Goal: Task Accomplishment & Management: Manage account settings

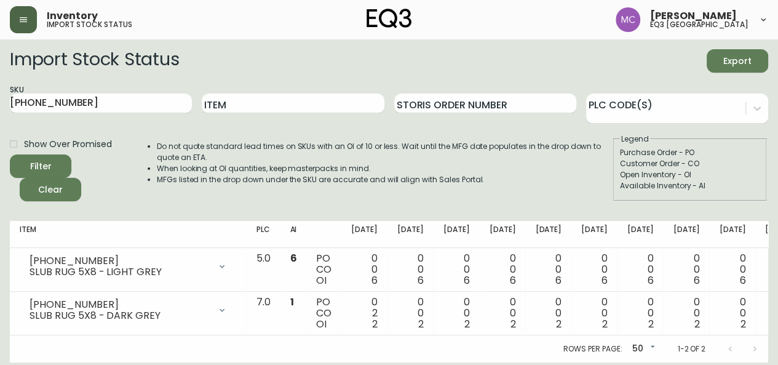
click at [22, 12] on button "button" at bounding box center [23, 19] width 27 height 27
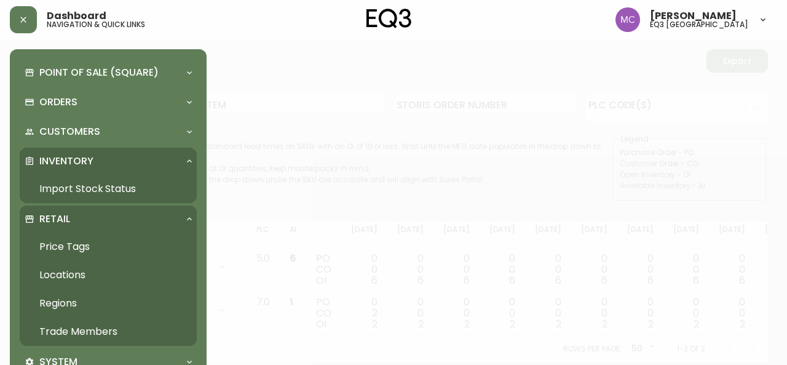
click at [85, 328] on link "Trade Members" at bounding box center [108, 331] width 177 height 28
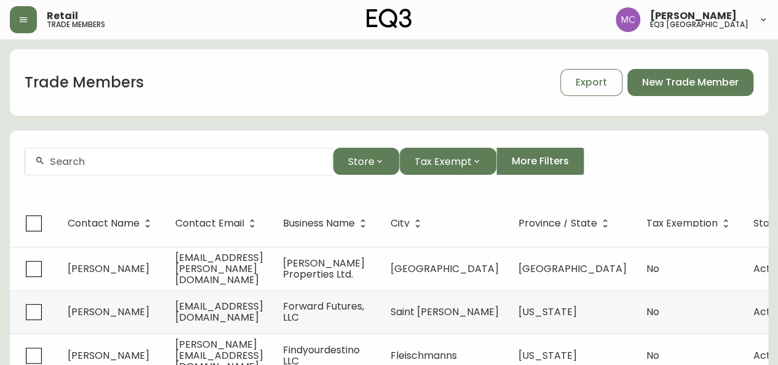
click at [105, 169] on div at bounding box center [178, 162] width 307 height 28
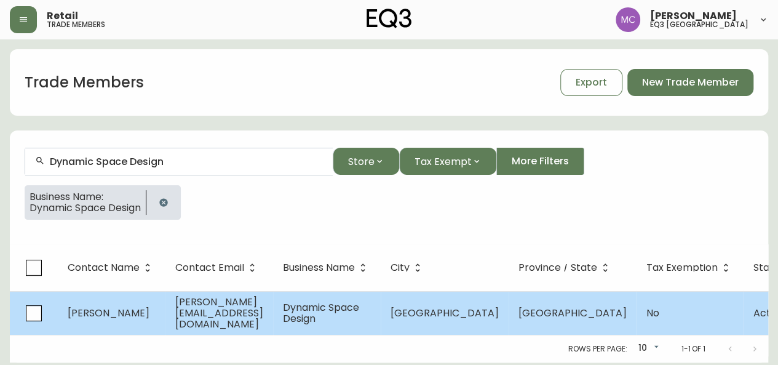
type input "Dynamic Space Design"
click at [113, 317] on span "[PERSON_NAME]" at bounding box center [109, 313] width 82 height 14
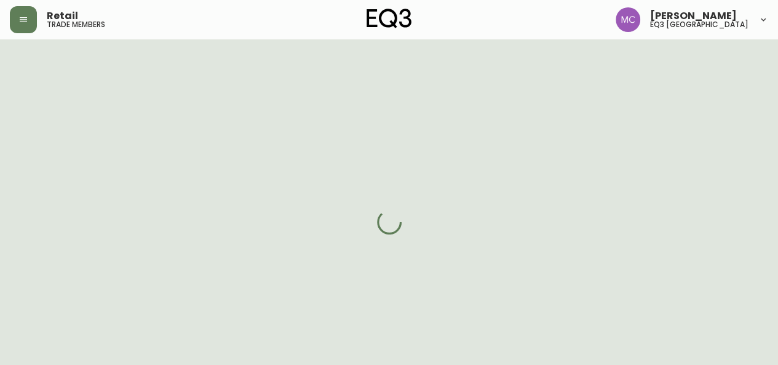
select select "BC"
select select "CA"
select select "CA_EN"
select select "Other"
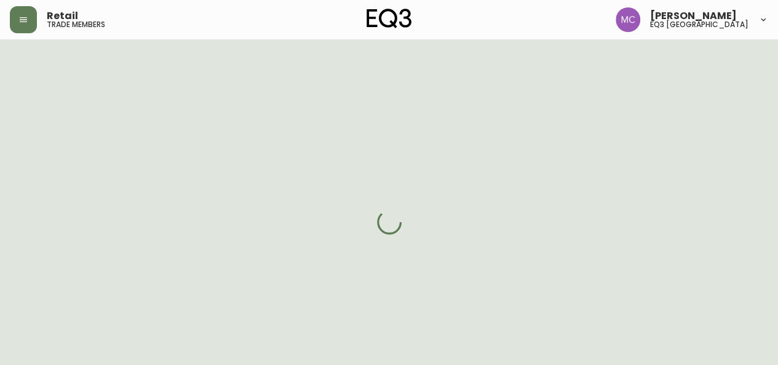
select select "cjw10z96p001r6gs00juufhhe"
select select "false"
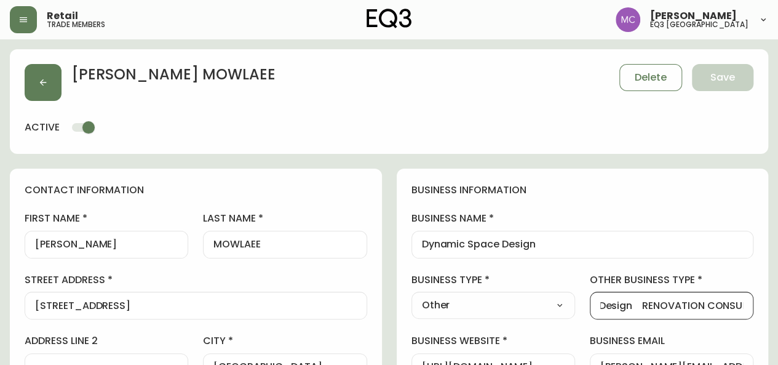
drag, startPoint x: 600, startPoint y: 303, endPoint x: 743, endPoint y: 306, distance: 143.3
click at [743, 306] on div "Interior Design RENOVATION CONSULTANT" at bounding box center [672, 305] width 164 height 28
click at [554, 307] on select "Select Interior Designer Architect Home Builder Contractor Real Estate Agent Ho…" at bounding box center [493, 305] width 164 height 18
select select "Interior Designer"
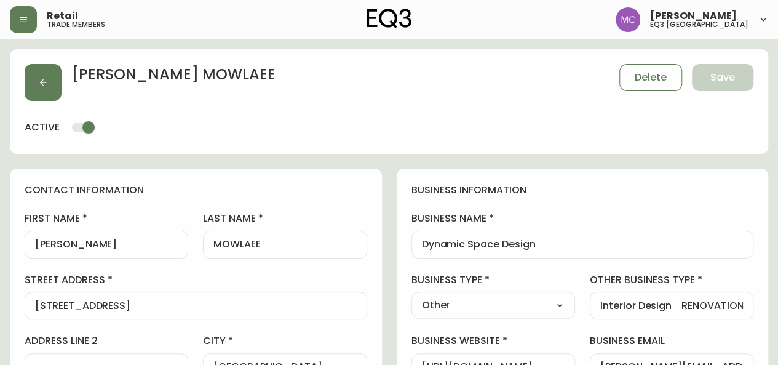
click at [411, 296] on select "Select Interior Designer Architect Home Builder Contractor Real Estate Agent Ho…" at bounding box center [493, 305] width 164 height 18
type input "Interior Designer"
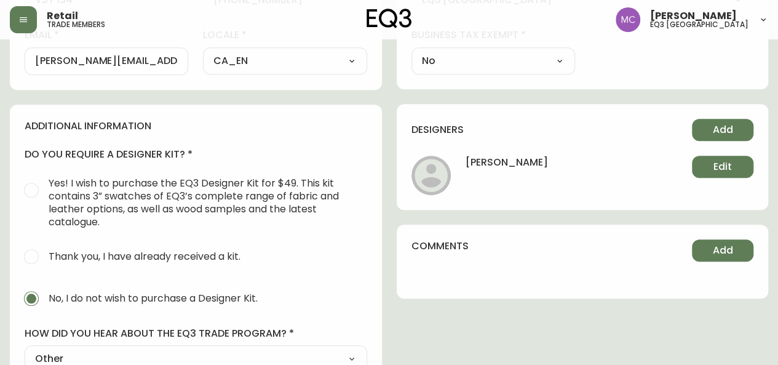
scroll to position [485, 0]
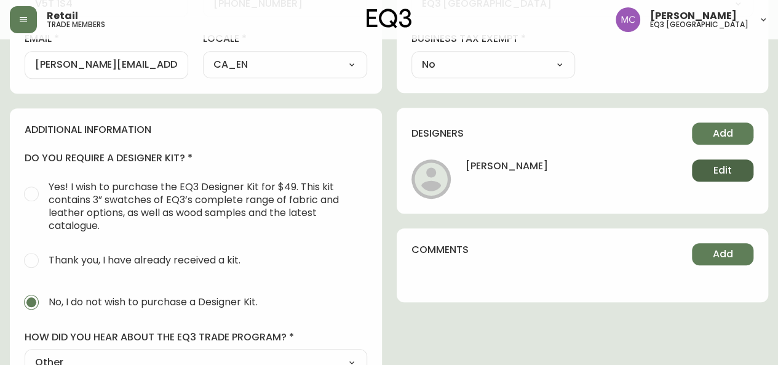
click at [717, 167] on span "Edit" at bounding box center [722, 171] width 18 height 14
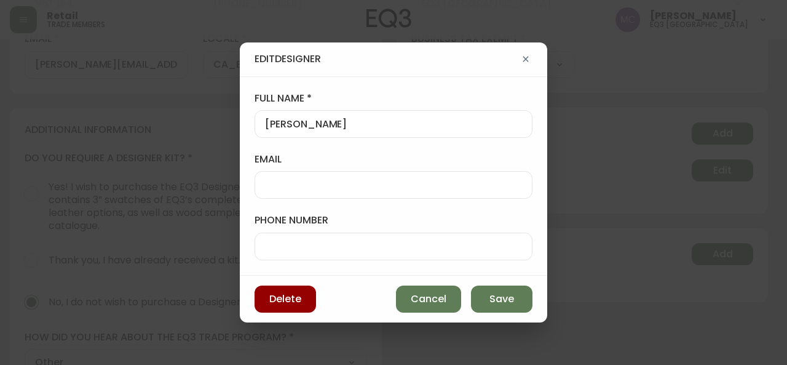
click at [299, 120] on input "[PERSON_NAME]" at bounding box center [393, 124] width 257 height 12
click at [498, 297] on span "Save" at bounding box center [502, 299] width 25 height 14
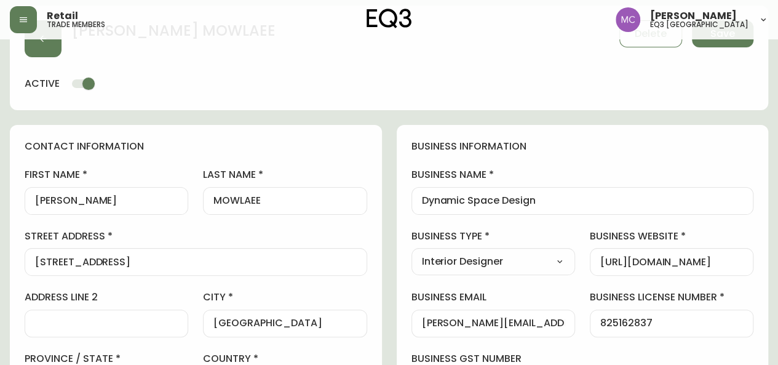
scroll to position [4, 0]
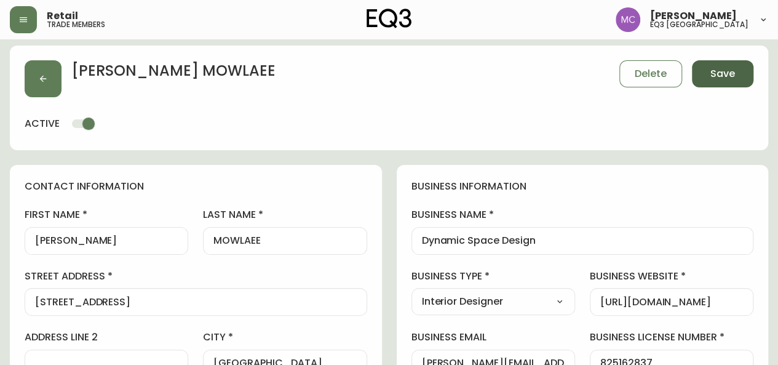
click at [734, 68] on span "Save" at bounding box center [722, 74] width 25 height 14
select select
type input "Other"
select select "Other"
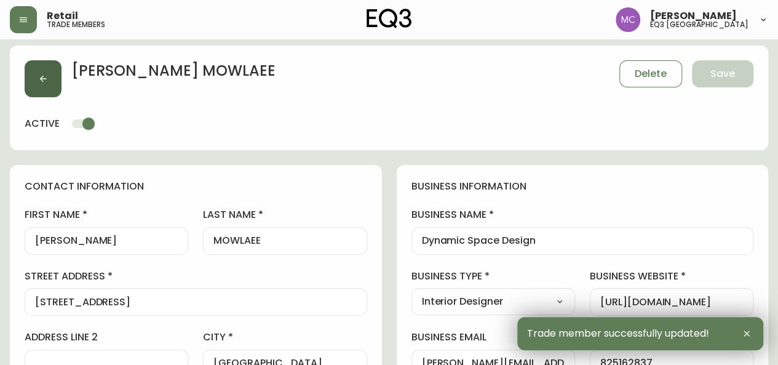
click at [41, 81] on icon "button" at bounding box center [43, 79] width 10 height 10
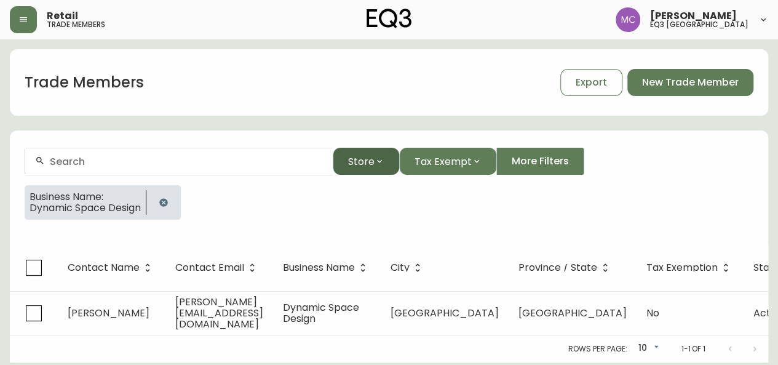
click at [372, 153] on button "Store" at bounding box center [366, 161] width 66 height 27
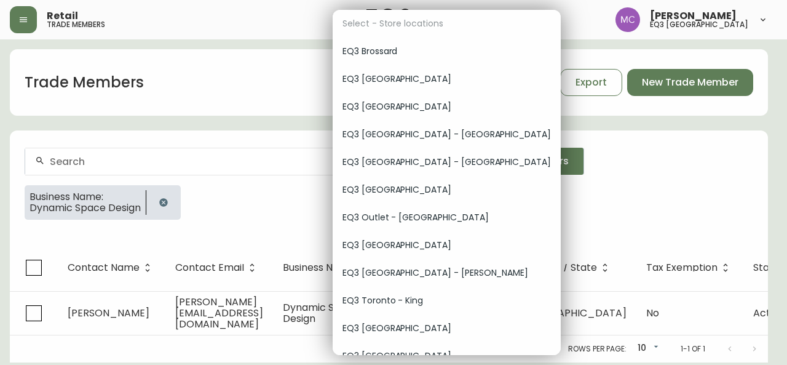
click at [400, 326] on span "EQ3 [GEOGRAPHIC_DATA]" at bounding box center [447, 328] width 208 height 13
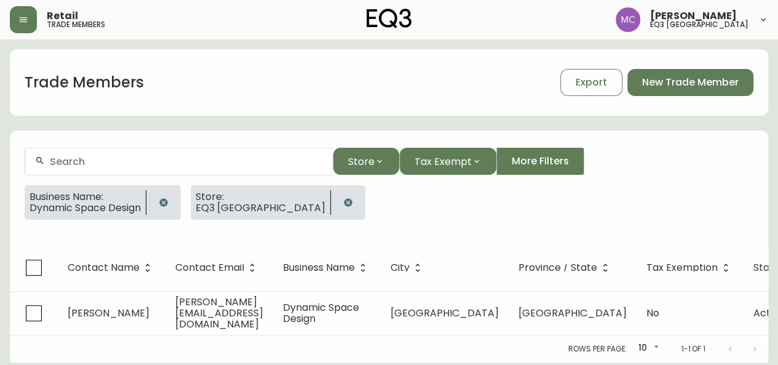
click at [169, 199] on icon "button" at bounding box center [164, 202] width 10 height 10
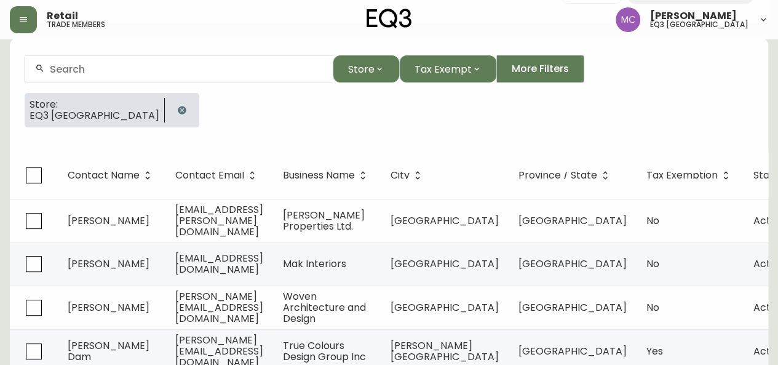
scroll to position [93, 0]
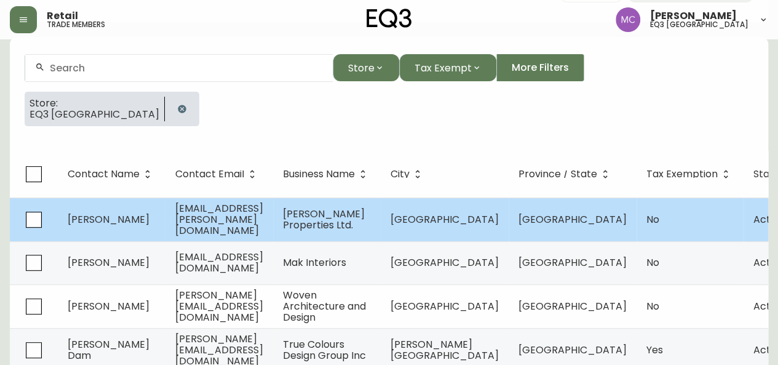
click at [93, 220] on span "[PERSON_NAME]" at bounding box center [109, 219] width 82 height 14
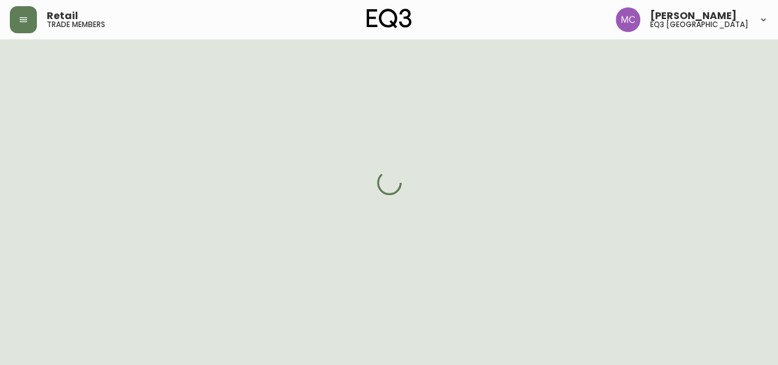
select select "BC"
select select "CA"
select select "CA_EN"
select select "Social Media"
select select "Home Builder"
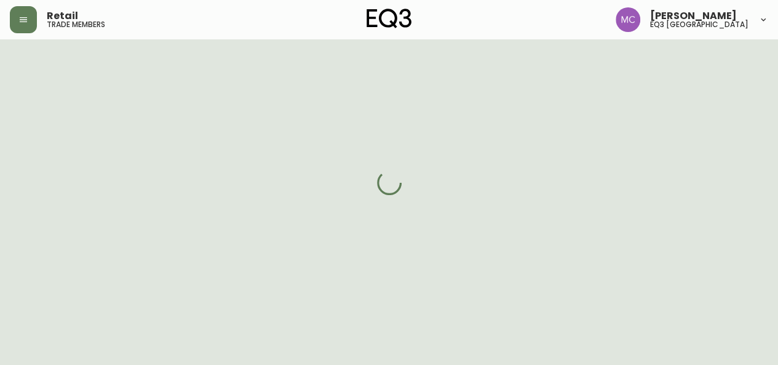
select select "false"
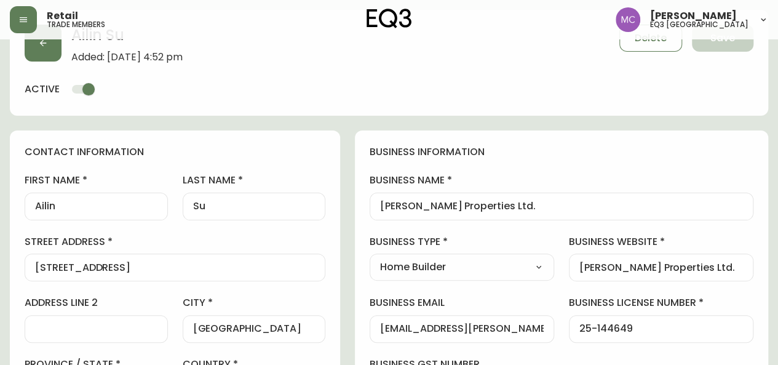
type input "EQ3 [GEOGRAPHIC_DATA]"
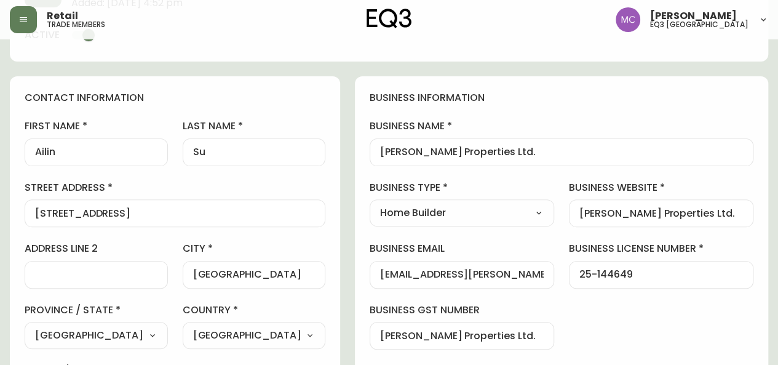
select select "cjw10z96p001r6gs00juufhhe"
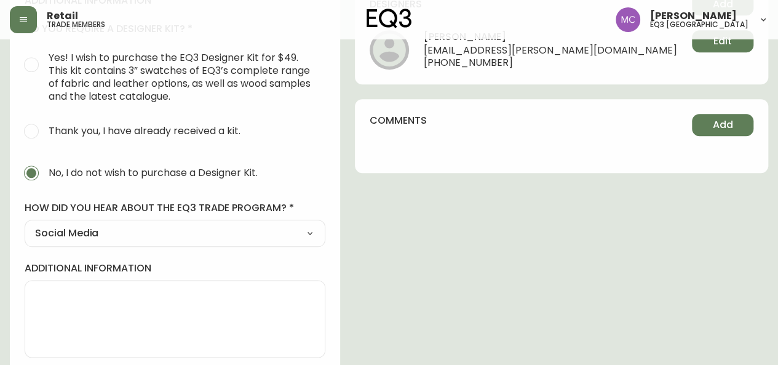
scroll to position [620, 0]
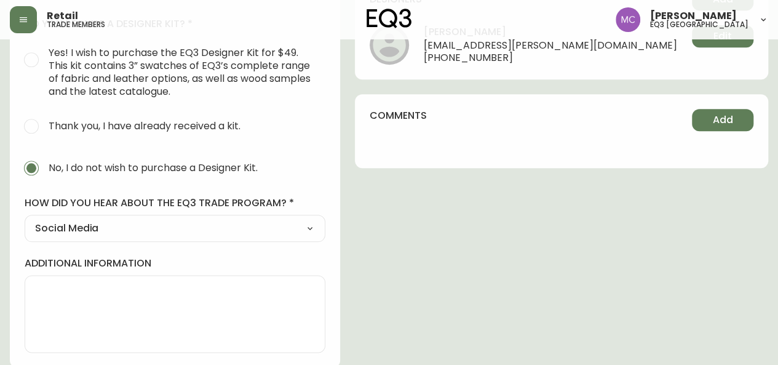
click at [46, 279] on div at bounding box center [175, 313] width 301 height 77
type textarea "A"
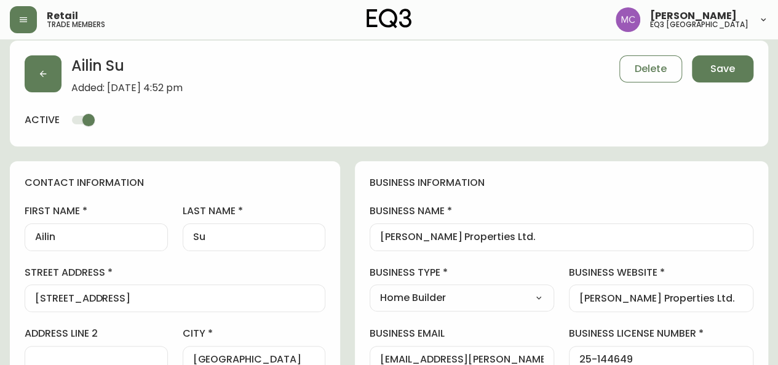
scroll to position [0, 0]
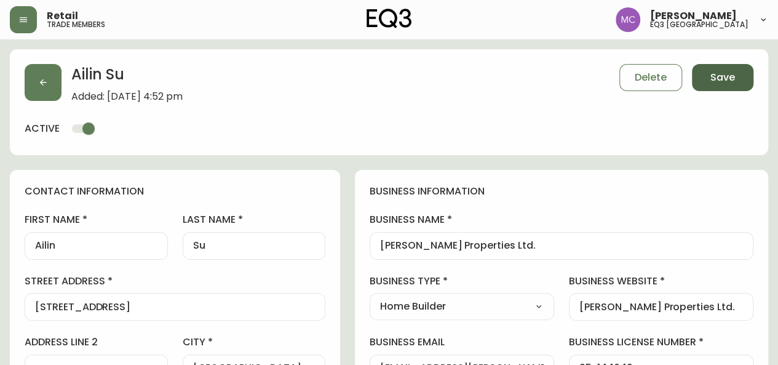
type textarea "[PERSON_NAME] already registered under TRMI's Tier"
click at [729, 74] on span "Save" at bounding box center [722, 78] width 25 height 14
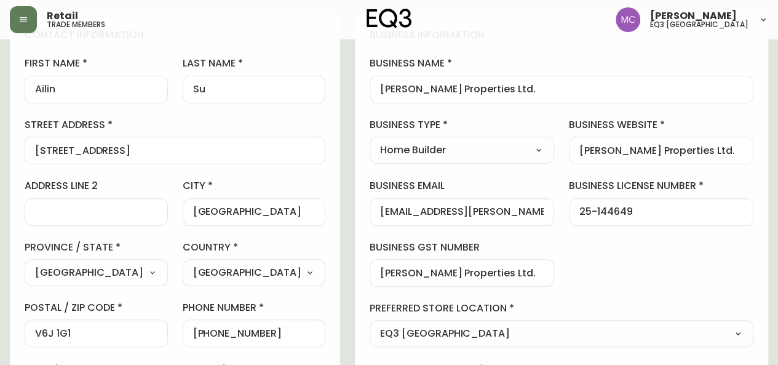
scroll to position [159, 0]
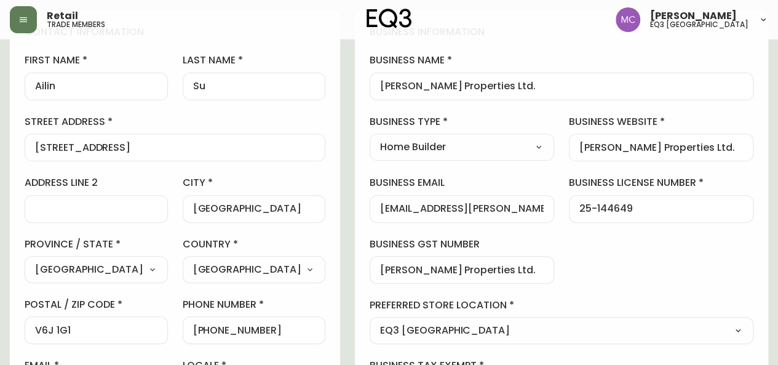
click at [670, 148] on input "[PERSON_NAME] Properties Ltd." at bounding box center [661, 147] width 164 height 12
drag, startPoint x: 713, startPoint y: 143, endPoint x: 568, endPoint y: 132, distance: 145.6
click at [568, 132] on div "business information business name [PERSON_NAME] Properties Ltd. business type …" at bounding box center [561, 214] width 413 height 409
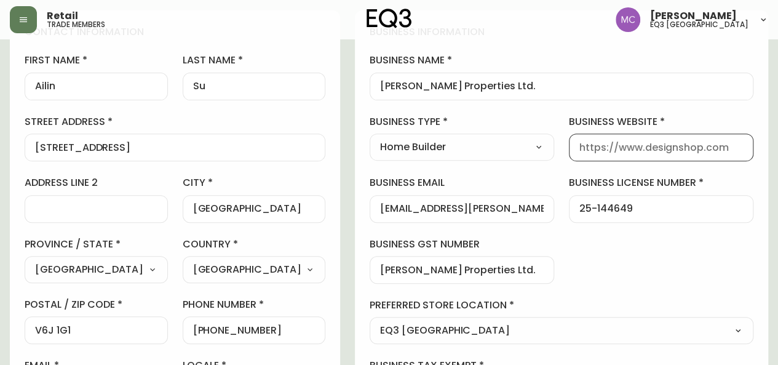
paste input "[URL][PERSON_NAME][DOMAIN_NAME]"
type input "[URL][PERSON_NAME][DOMAIN_NAME]"
click at [620, 81] on input "[PERSON_NAME] Properties Ltd." at bounding box center [561, 87] width 363 height 12
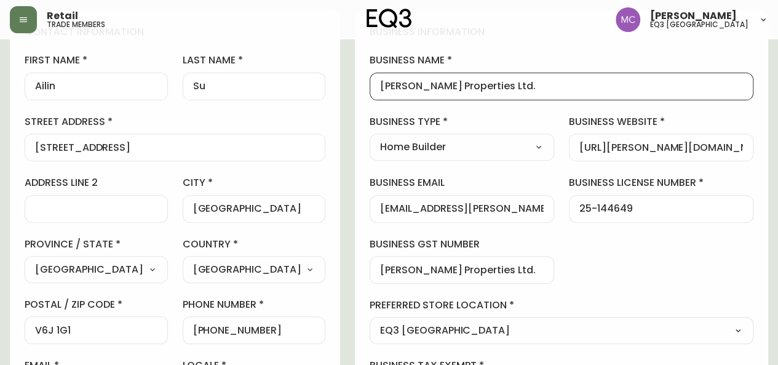
scroll to position [0, 0]
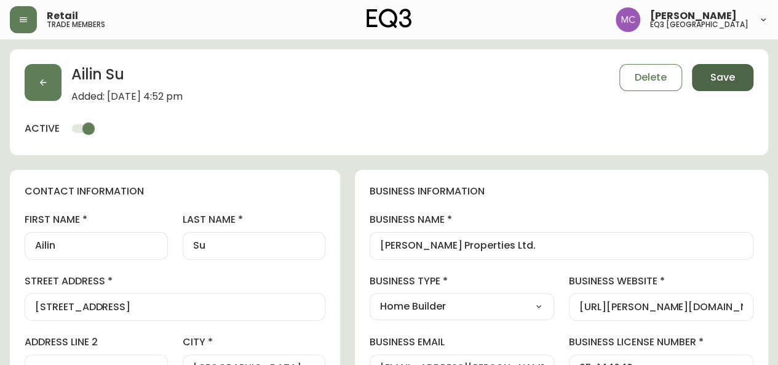
click at [734, 82] on span "Save" at bounding box center [722, 78] width 25 height 14
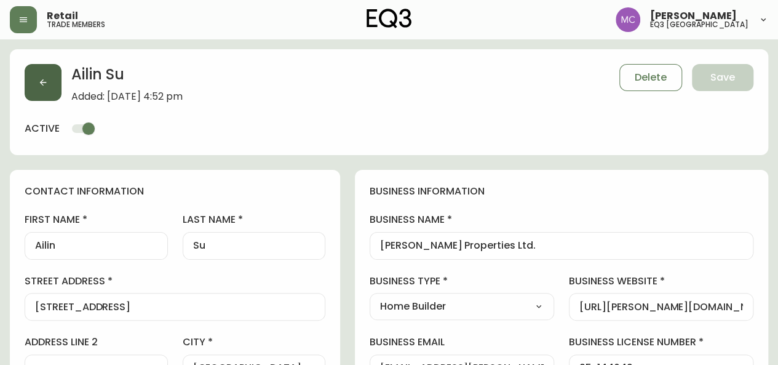
click at [34, 74] on button "button" at bounding box center [43, 82] width 37 height 37
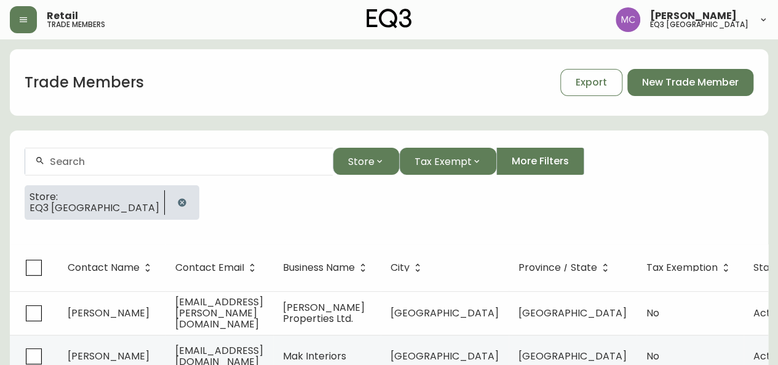
click at [114, 168] on div at bounding box center [178, 162] width 307 height 28
type input "n"
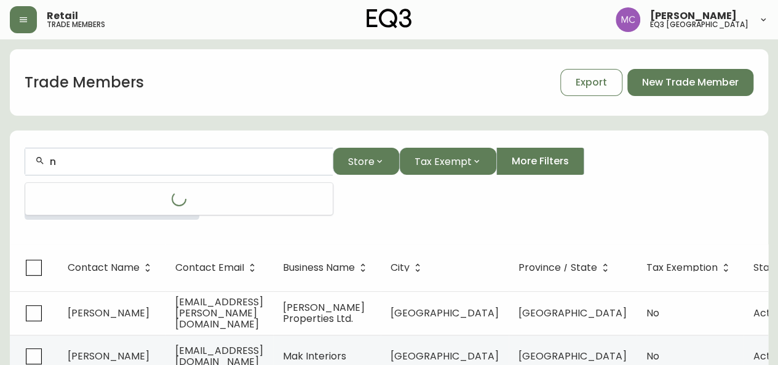
click at [114, 168] on div "n" at bounding box center [178, 162] width 307 height 28
drag, startPoint x: 85, startPoint y: 164, endPoint x: 61, endPoint y: 165, distance: 24.0
click at [61, 165] on input "marges" at bounding box center [186, 162] width 273 height 12
drag, startPoint x: 116, startPoint y: 167, endPoint x: 1, endPoint y: 167, distance: 115.0
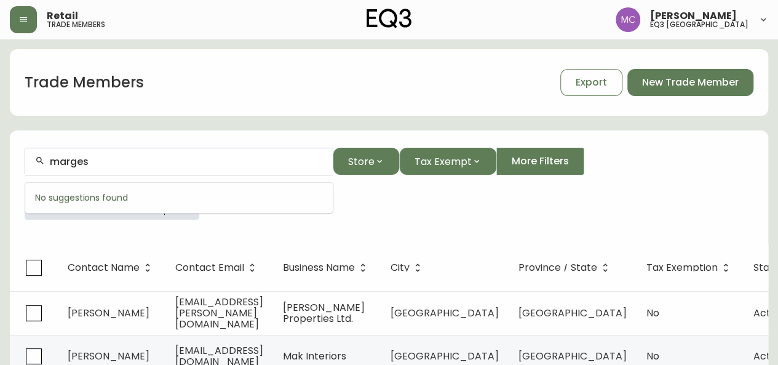
click at [89, 154] on div "marges" at bounding box center [178, 162] width 307 height 28
click at [93, 161] on input "marges" at bounding box center [186, 162] width 273 height 12
type input "m"
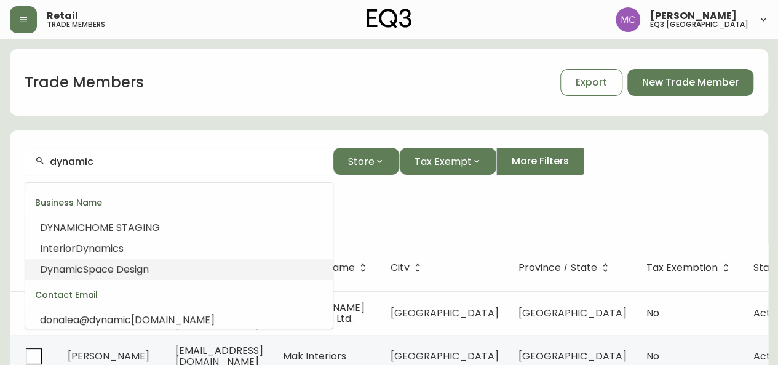
click at [102, 276] on li "Dynamic Space Design" at bounding box center [178, 269] width 307 height 21
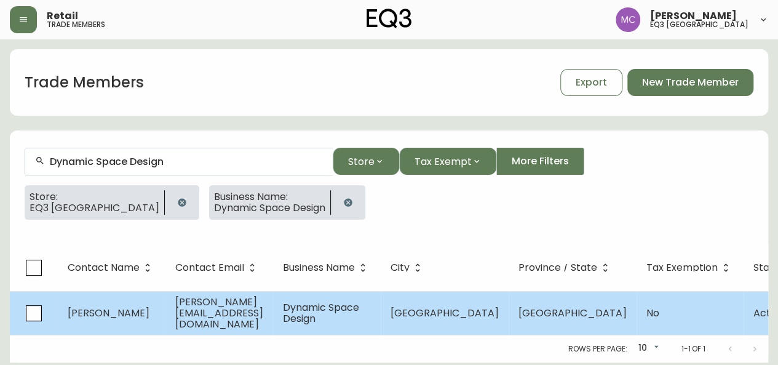
type input "Dynamic Space Design"
click at [89, 307] on span "[PERSON_NAME]" at bounding box center [109, 313] width 82 height 14
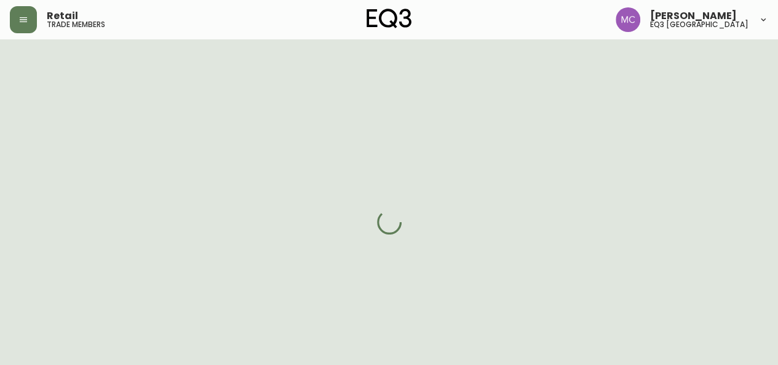
select select "BC"
select select "CA"
select select "CA_EN"
select select "Other"
select select "Interior Designer"
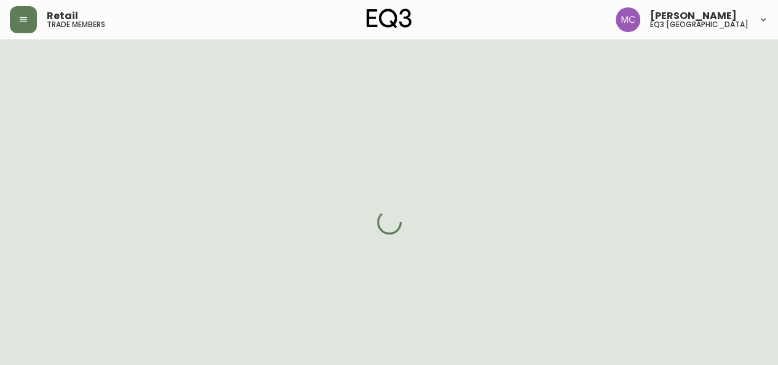
select select "cjw10z96p001r6gs00juufhhe"
select select "false"
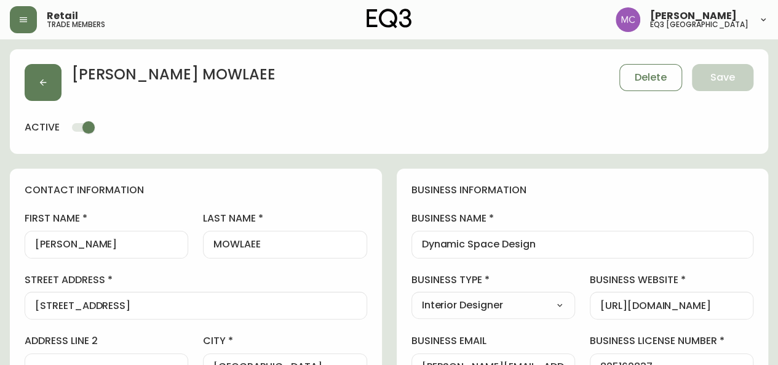
click at [96, 245] on input "[PERSON_NAME]" at bounding box center [106, 245] width 143 height 12
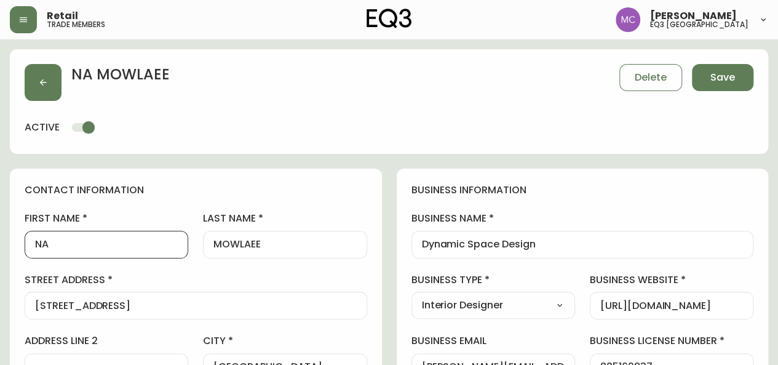
type input "N"
click at [344, 105] on div "N MOWLAEE Delete Save active" at bounding box center [389, 101] width 758 height 105
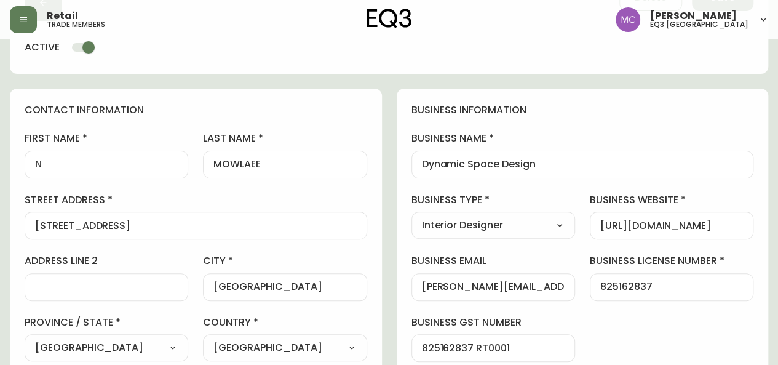
scroll to position [79, 0]
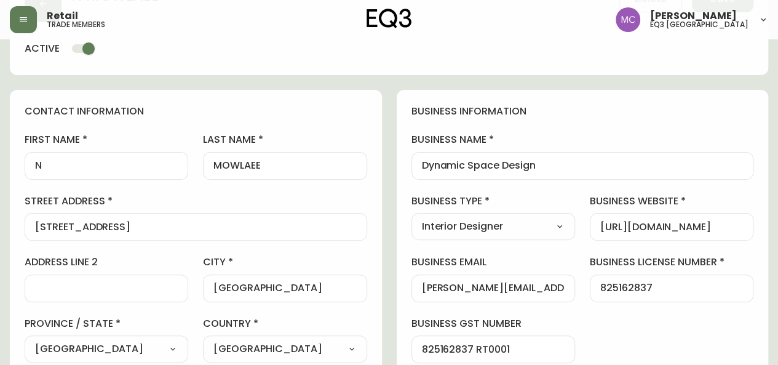
click at [50, 173] on div "N" at bounding box center [107, 166] width 164 height 28
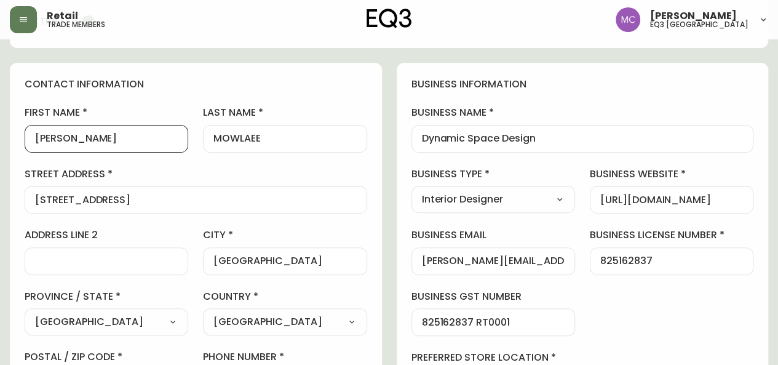
scroll to position [0, 0]
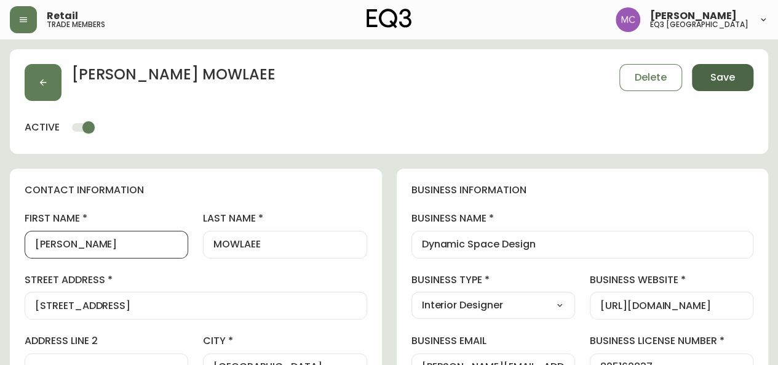
type input "[PERSON_NAME]"
click at [713, 76] on span "Save" at bounding box center [722, 78] width 25 height 14
select select
type input "Other"
select select "Other"
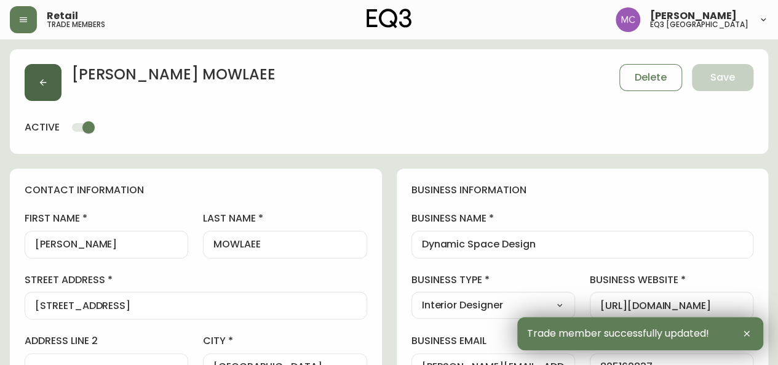
click at [31, 81] on button "button" at bounding box center [43, 82] width 37 height 37
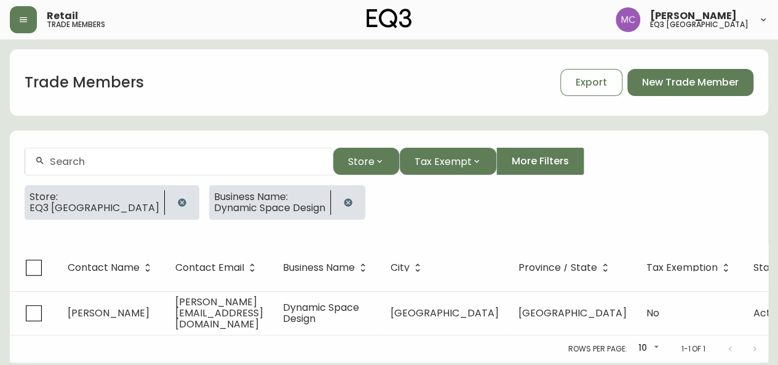
click at [336, 207] on button "button" at bounding box center [348, 202] width 25 height 25
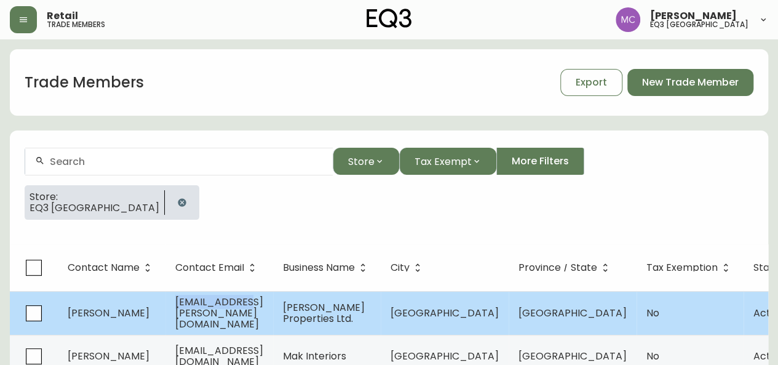
drag, startPoint x: 263, startPoint y: 309, endPoint x: 176, endPoint y: 308, distance: 86.7
click at [176, 308] on td "[EMAIL_ADDRESS][PERSON_NAME][DOMAIN_NAME]" at bounding box center [219, 313] width 108 height 44
copy span "[EMAIL_ADDRESS][PERSON_NAME][DOMAIN_NAME]"
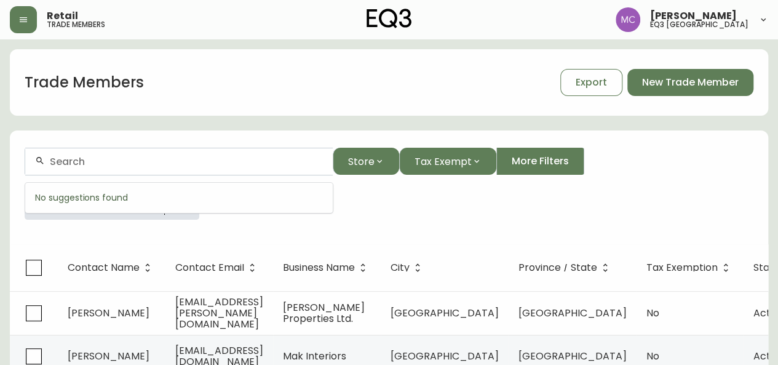
click at [94, 165] on input "text" at bounding box center [186, 162] width 273 height 12
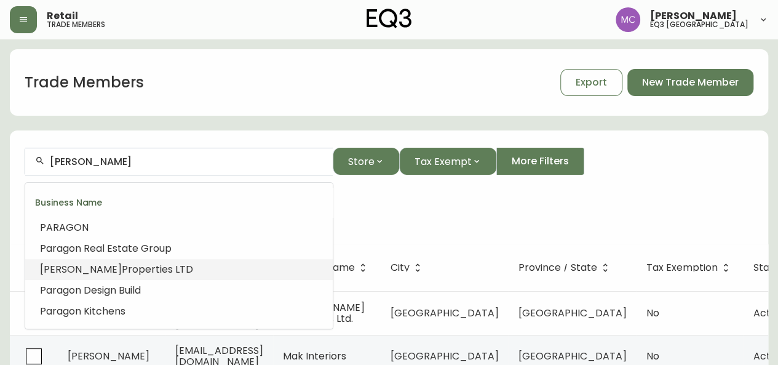
click at [75, 273] on span "[PERSON_NAME]" at bounding box center [81, 269] width 82 height 14
type input "[PERSON_NAME] Properties LTD"
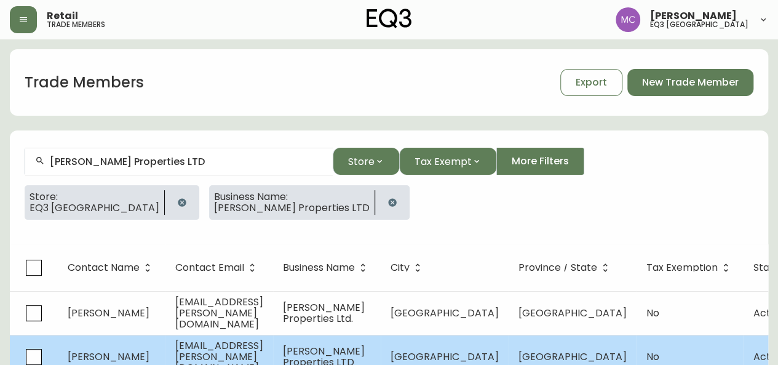
click at [102, 341] on td "[PERSON_NAME]" at bounding box center [112, 357] width 108 height 44
select select "BC"
select select "CA"
select select "CA_EN"
select select "Other"
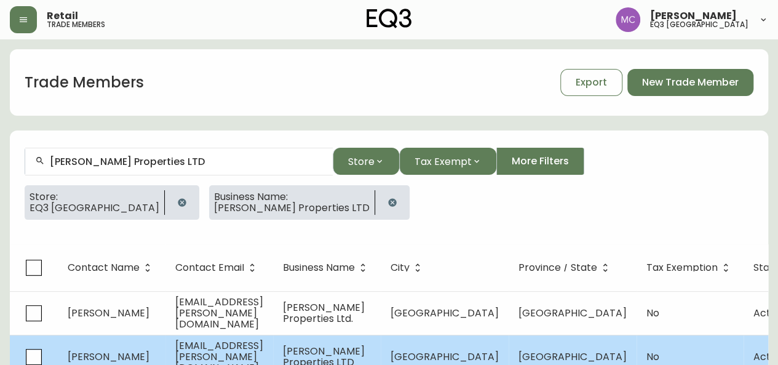
select select "Other"
select select "false"
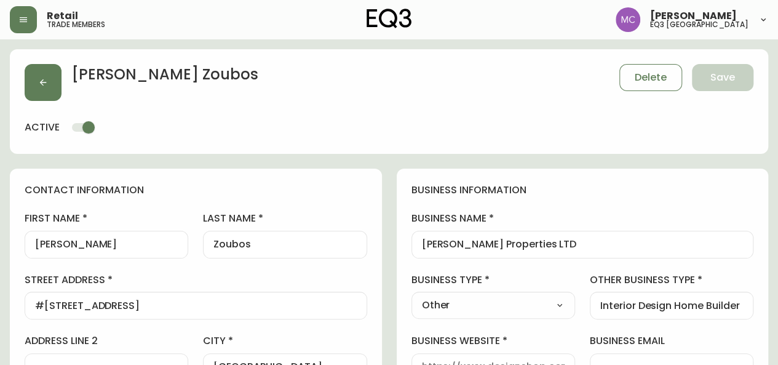
type input "EQ3 [GEOGRAPHIC_DATA]"
select select "cjw10z96p001r6gs00juufhhe"
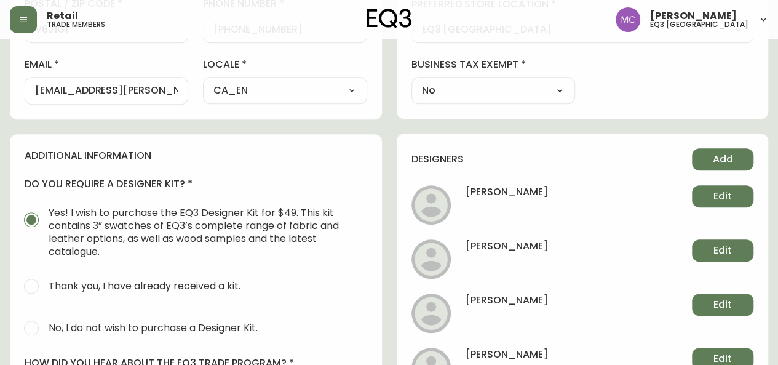
scroll to position [458, 0]
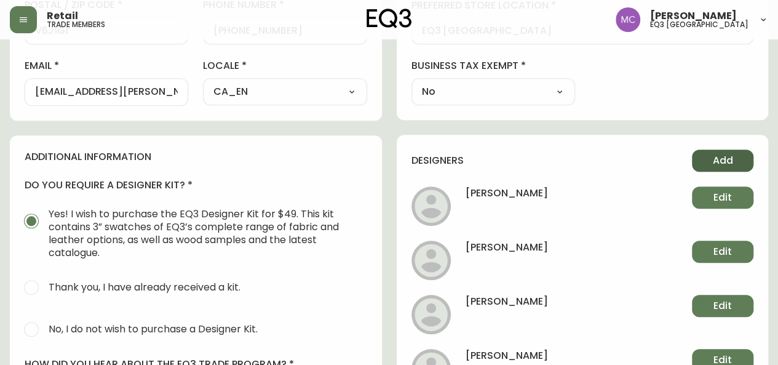
click at [729, 159] on span "Add" at bounding box center [723, 161] width 20 height 14
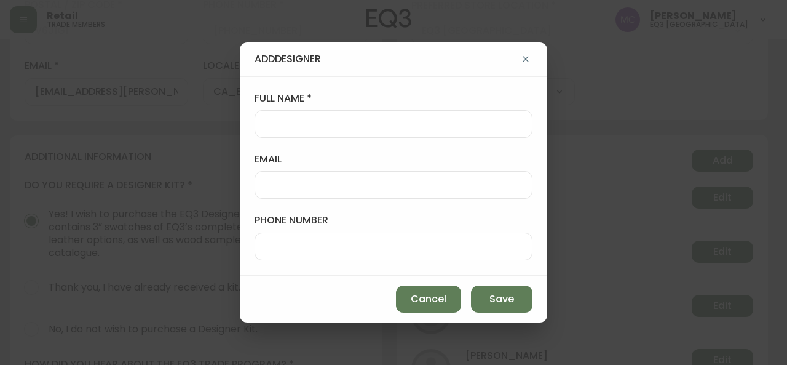
click at [276, 126] on input "full name" at bounding box center [393, 124] width 257 height 12
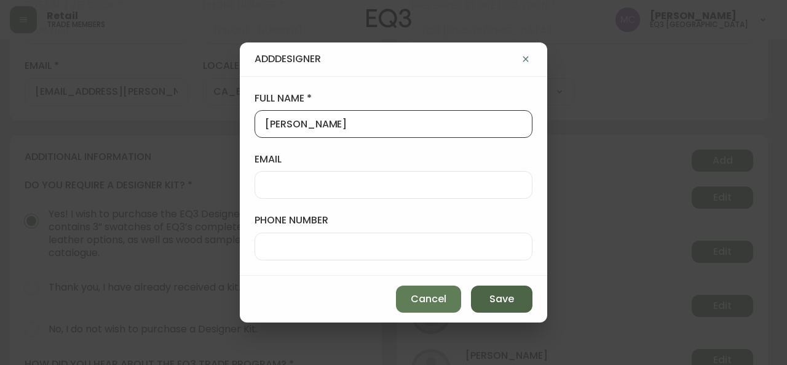
type input "[PERSON_NAME]"
click at [499, 301] on span "Save" at bounding box center [502, 299] width 25 height 14
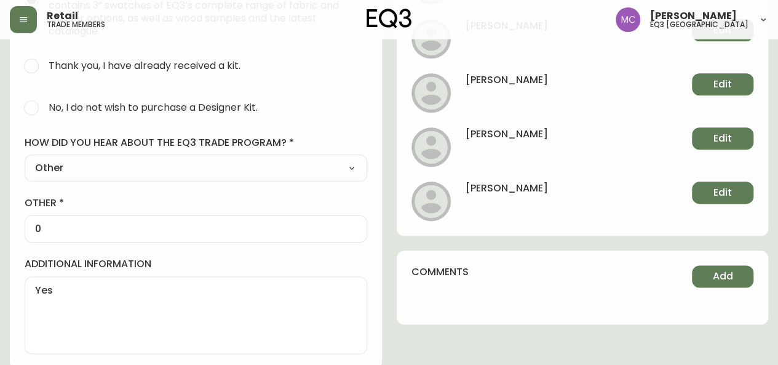
scroll to position [0, 0]
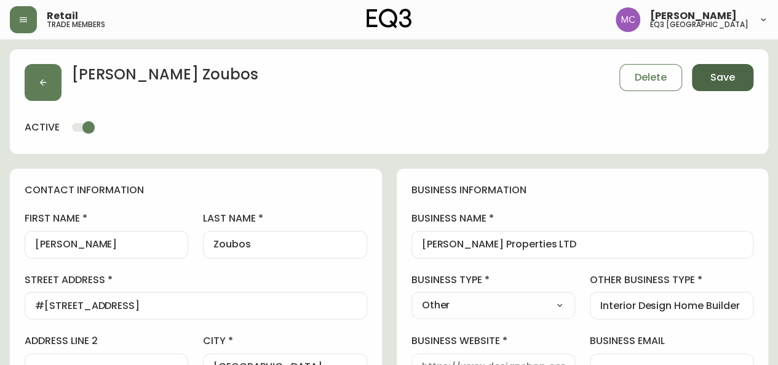
click at [726, 78] on span "Save" at bounding box center [722, 78] width 25 height 14
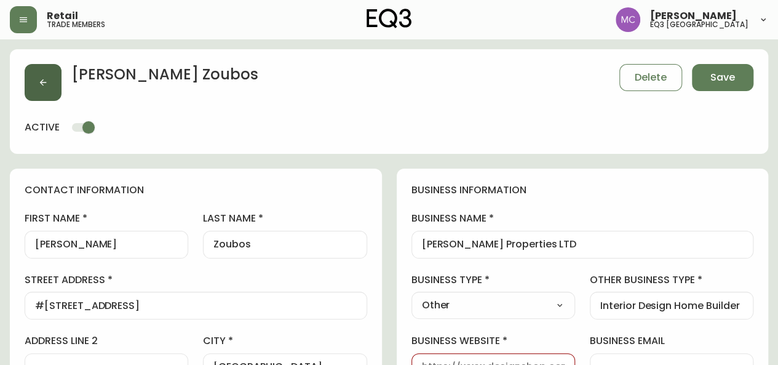
click at [38, 78] on button "button" at bounding box center [43, 82] width 37 height 37
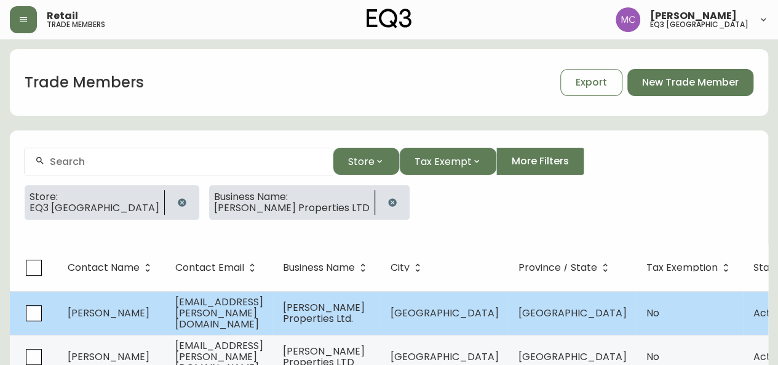
click at [82, 315] on span "[PERSON_NAME]" at bounding box center [109, 313] width 82 height 14
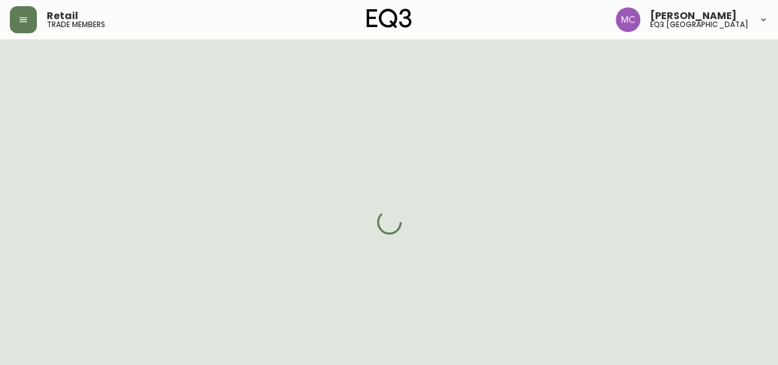
select select "BC"
select select "CA"
select select "CA_EN"
select select "Social Media"
select select "Home Builder"
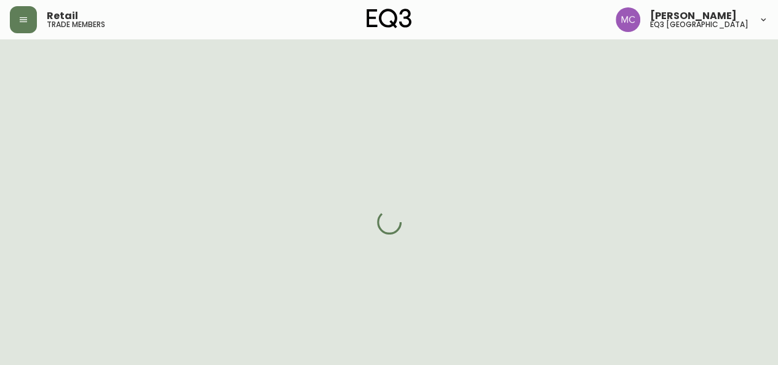
select select "cjw10z96p001r6gs00juufhhe"
select select "false"
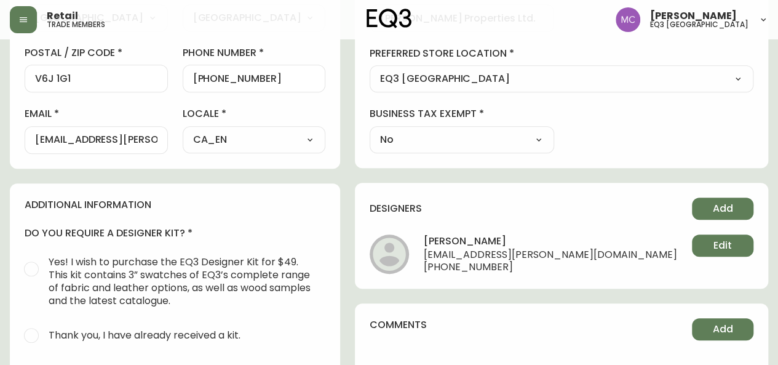
scroll to position [412, 0]
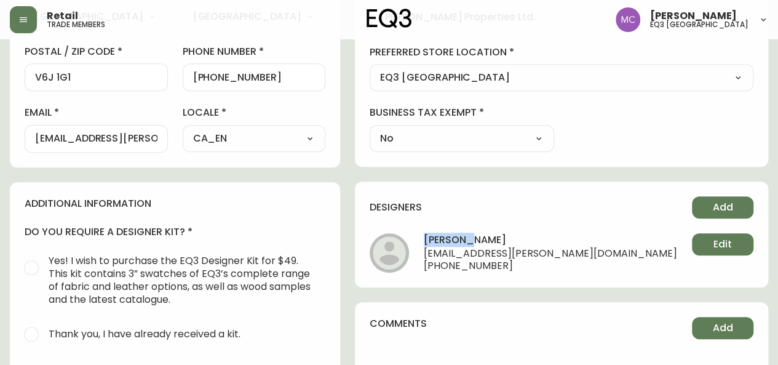
drag, startPoint x: 515, startPoint y: 239, endPoint x: 457, endPoint y: 237, distance: 57.8
click at [457, 237] on li "[PERSON_NAME] [EMAIL_ADDRESS][PERSON_NAME][DOMAIN_NAME] [PHONE_NUMBER] Edit" at bounding box center [562, 252] width 384 height 39
drag, startPoint x: 518, startPoint y: 238, endPoint x: 467, endPoint y: 233, distance: 51.3
click at [467, 233] on h4 "[PERSON_NAME]" at bounding box center [550, 240] width 253 height 15
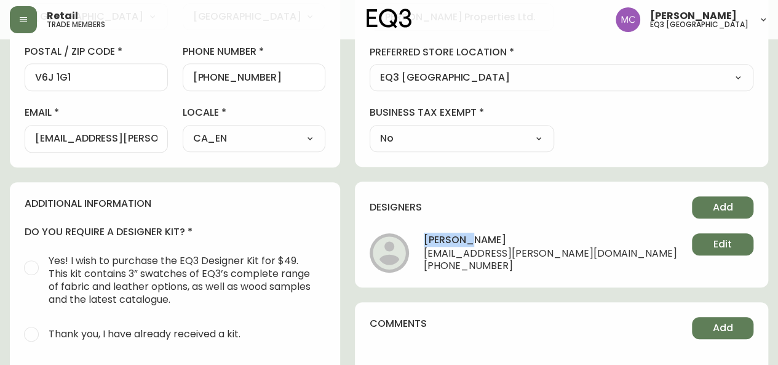
copy h4 "[PERSON_NAME]"
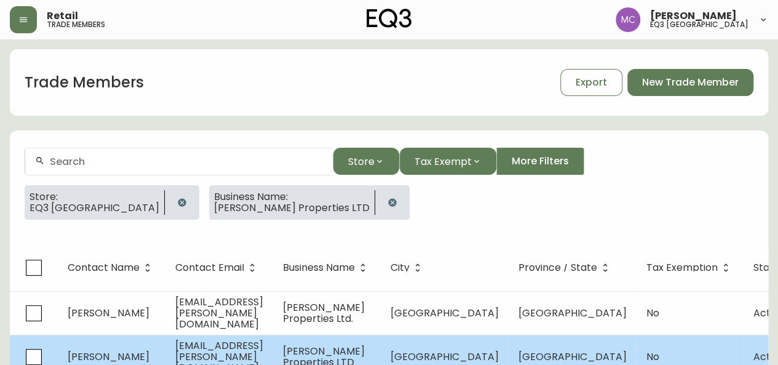
click at [117, 353] on span "[PERSON_NAME]" at bounding box center [109, 356] width 82 height 14
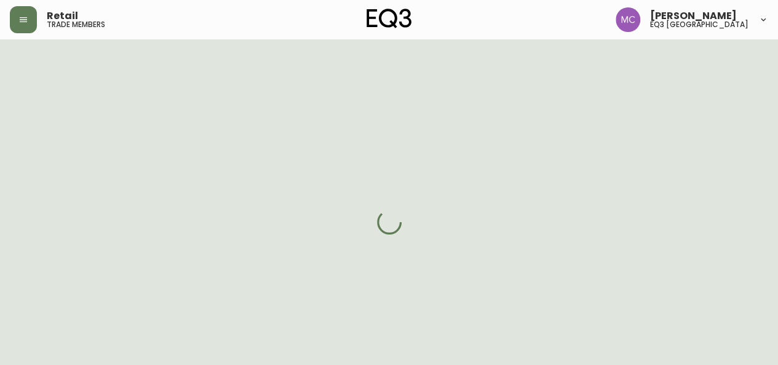
select select "BC"
select select "CA"
select select "CA_EN"
select select "Other"
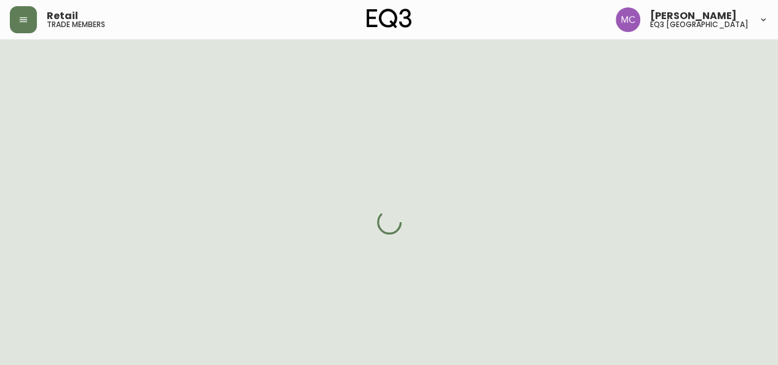
select select "cjw10z96p001r6gs00juufhhe"
select select "false"
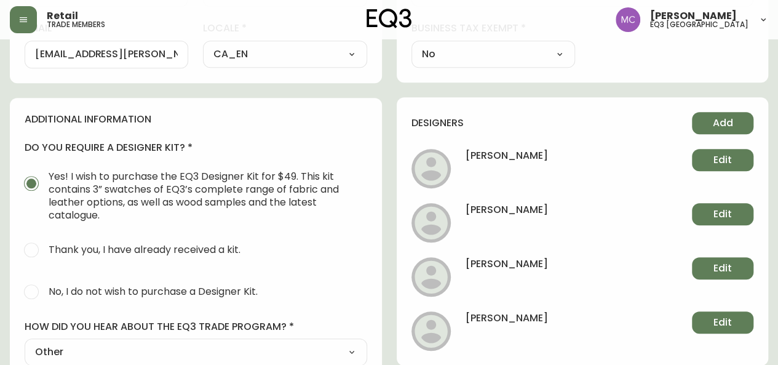
scroll to position [458, 0]
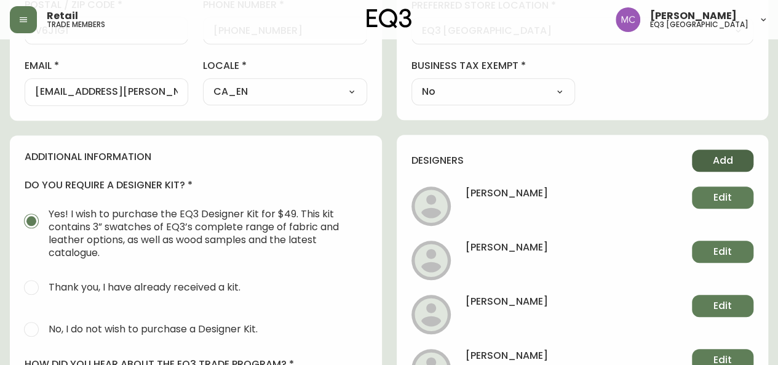
click at [717, 159] on span "Add" at bounding box center [723, 161] width 20 height 14
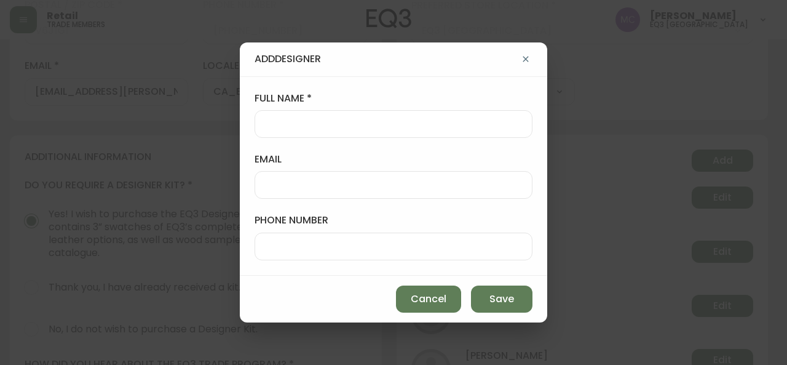
click at [271, 122] on input "full name" at bounding box center [393, 124] width 257 height 12
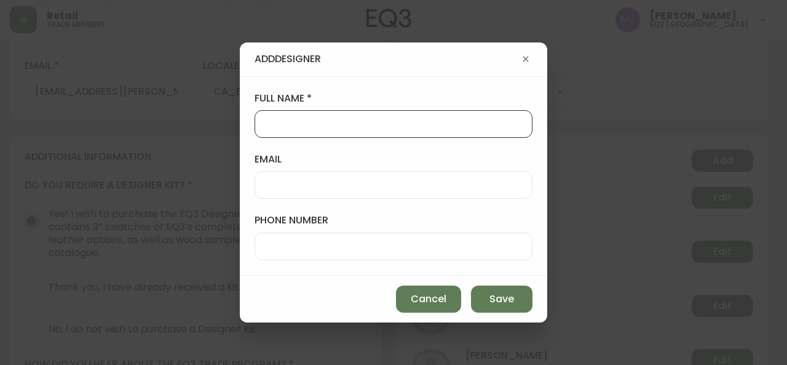
paste input "[PERSON_NAME]"
type input "[PERSON_NAME]"
click at [280, 241] on input "phone number" at bounding box center [393, 246] width 257 height 12
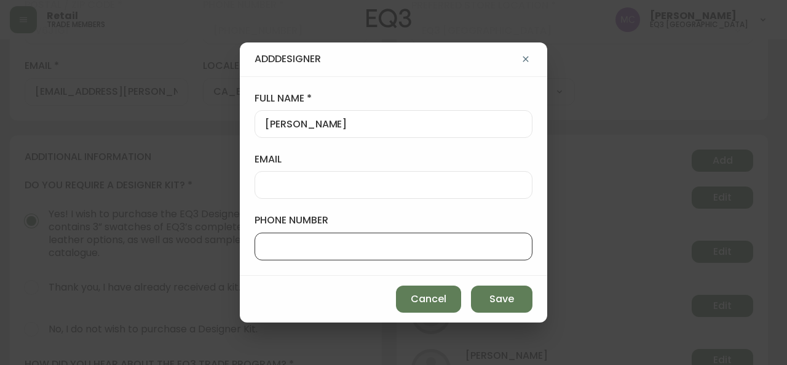
click at [279, 180] on input "email" at bounding box center [393, 185] width 257 height 12
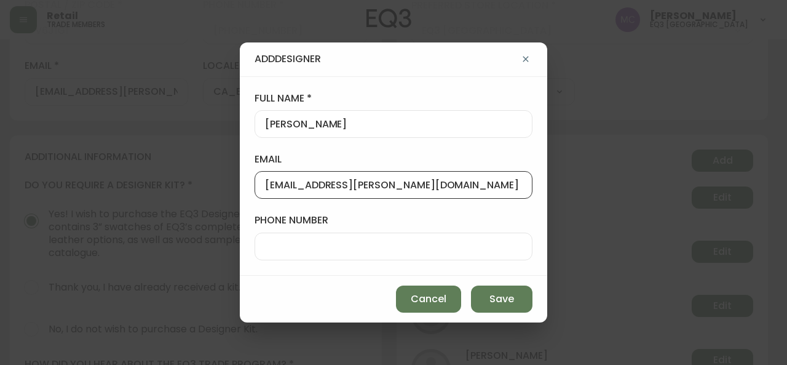
type input "[EMAIL_ADDRESS][PERSON_NAME][DOMAIN_NAME]"
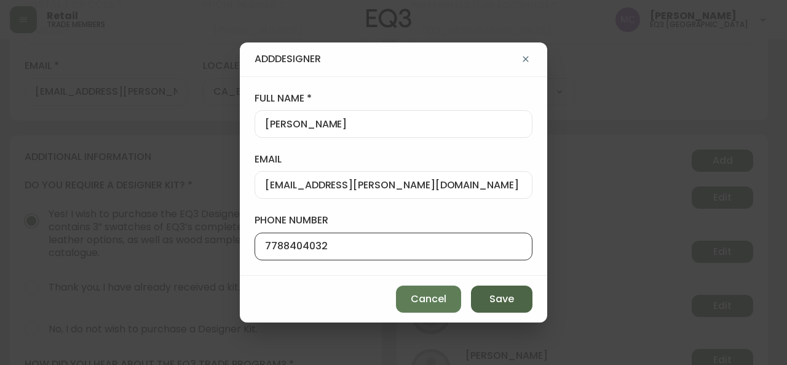
type input "7788404032"
click at [496, 295] on span "Save" at bounding box center [502, 299] width 25 height 14
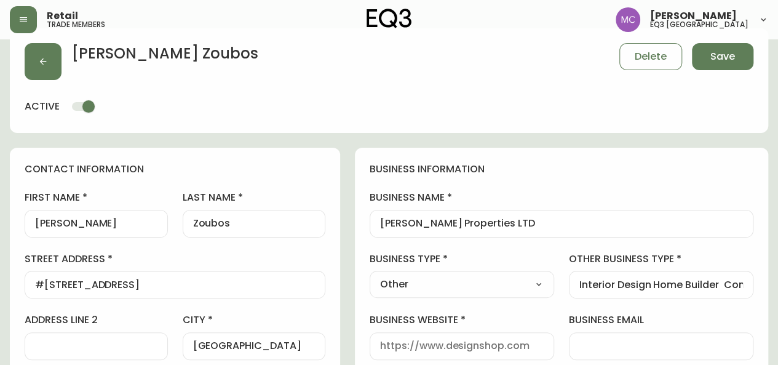
scroll to position [0, 0]
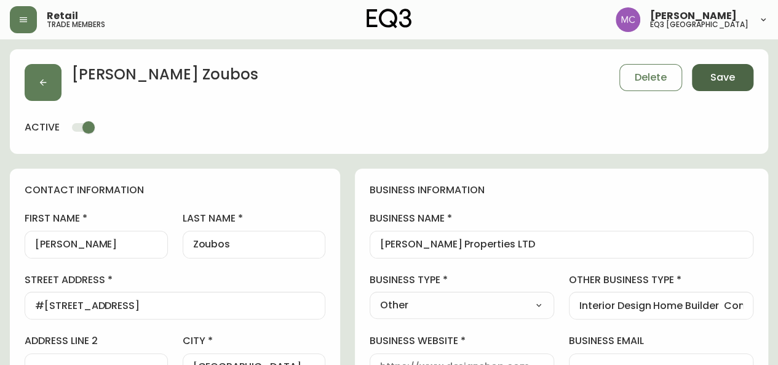
click at [744, 77] on button "Save" at bounding box center [722, 77] width 61 height 27
click at [731, 73] on span "Save" at bounding box center [722, 78] width 25 height 14
click at [710, 85] on button "Save" at bounding box center [722, 77] width 61 height 27
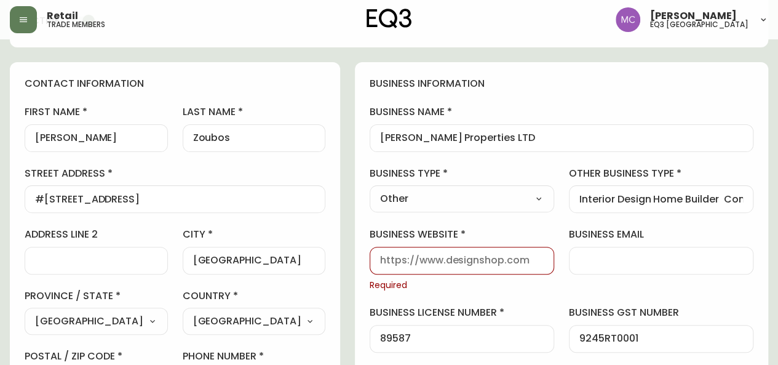
scroll to position [139, 0]
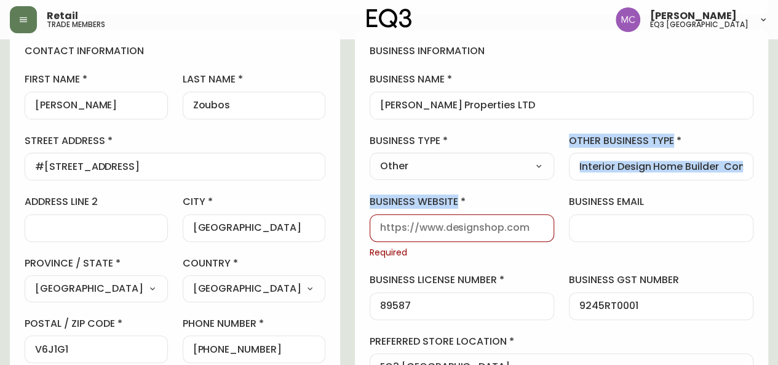
drag, startPoint x: 438, startPoint y: 174, endPoint x: 430, endPoint y: 227, distance: 53.4
click at [430, 227] on div "business information business name [PERSON_NAME] Properties LTD business type O…" at bounding box center [561, 243] width 413 height 426
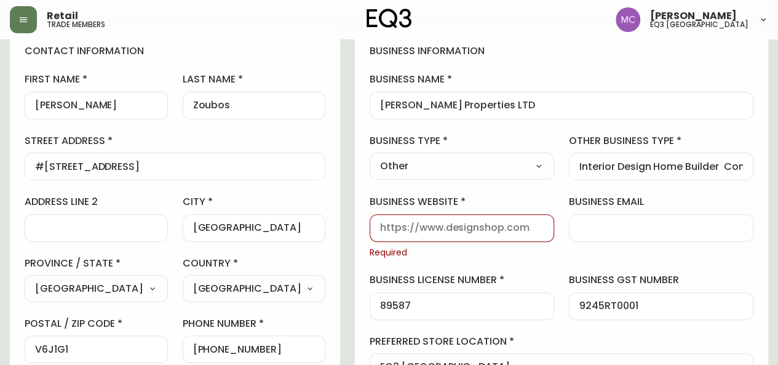
click at [427, 227] on input "business website" at bounding box center [462, 228] width 164 height 12
paste input "[PERSON_NAME]"
type input "[PERSON_NAME]"
drag, startPoint x: 468, startPoint y: 229, endPoint x: 369, endPoint y: 221, distance: 99.3
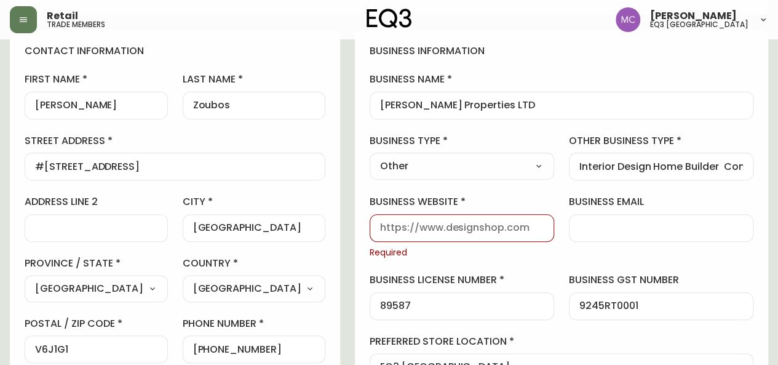
paste input "[URL][PERSON_NAME][DOMAIN_NAME]"
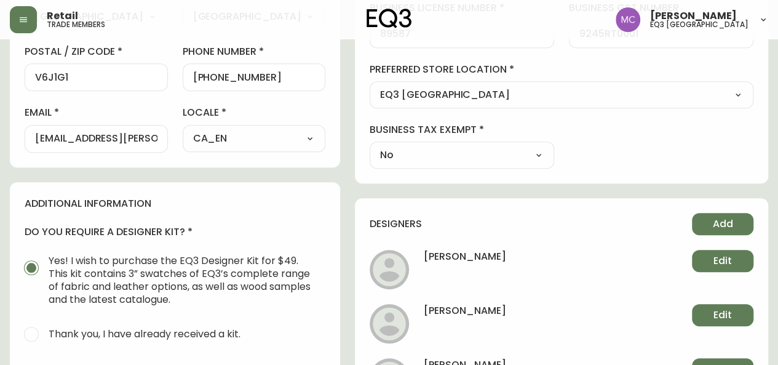
scroll to position [400, 0]
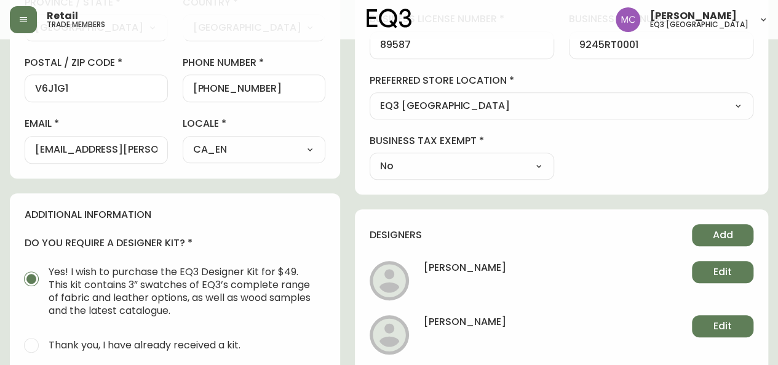
type input "[URL][PERSON_NAME][DOMAIN_NAME]"
drag, startPoint x: 148, startPoint y: 149, endPoint x: 1, endPoint y: 138, distance: 148.1
click at [1, 138] on main "[PERSON_NAME] Delete Save active contact information first name [PERSON_NAME] l…" at bounding box center [389, 144] width 778 height 1008
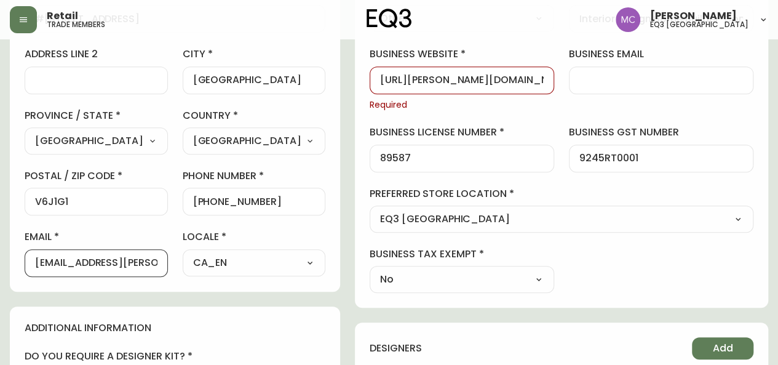
scroll to position [284, 0]
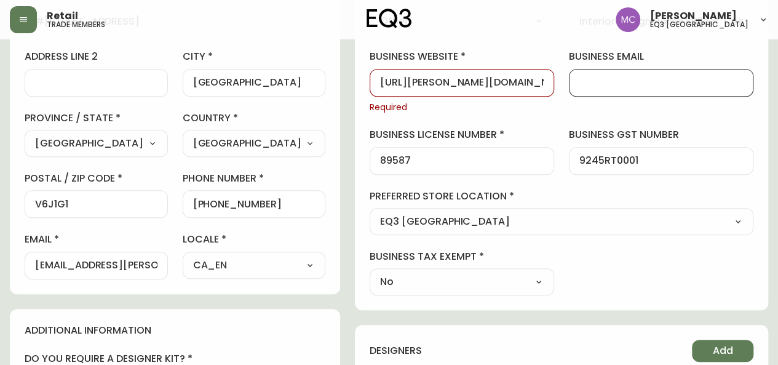
click at [642, 82] on input "business email" at bounding box center [661, 83] width 164 height 12
paste input "[EMAIL_ADDRESS][PERSON_NAME][DOMAIN_NAME]"
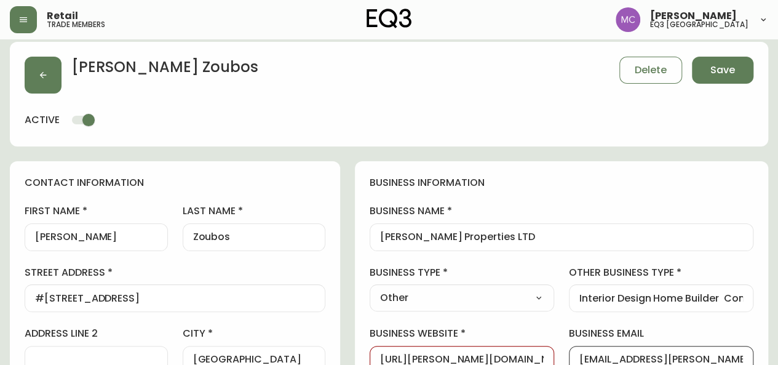
scroll to position [0, 0]
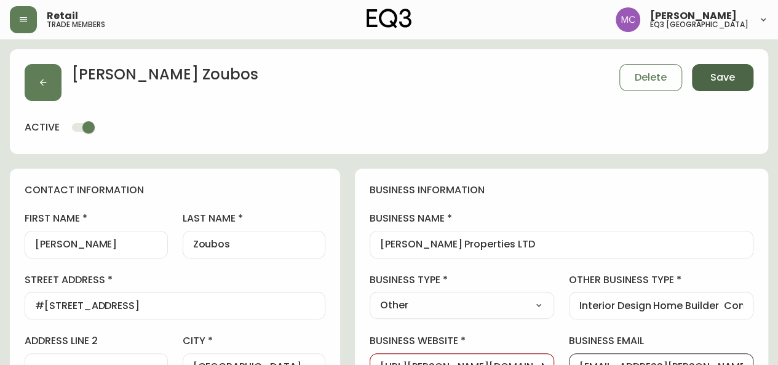
type input "[EMAIL_ADDRESS][PERSON_NAME][DOMAIN_NAME]"
click at [733, 82] on span "Save" at bounding box center [722, 78] width 25 height 14
select select
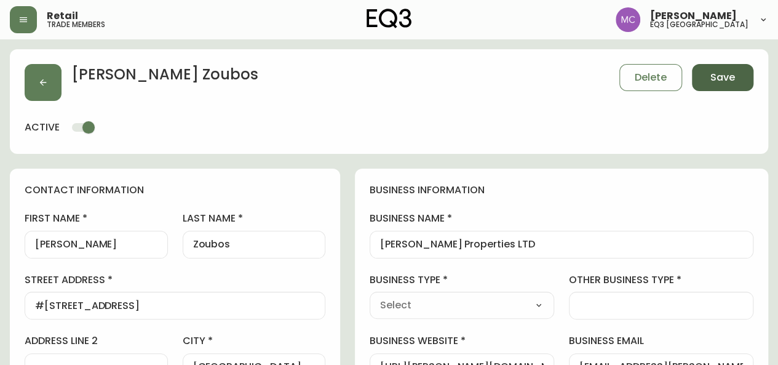
type input "Other"
select select "Other"
type input "Other"
select select "Other"
type input "Interior Design Home Builder Contractor"
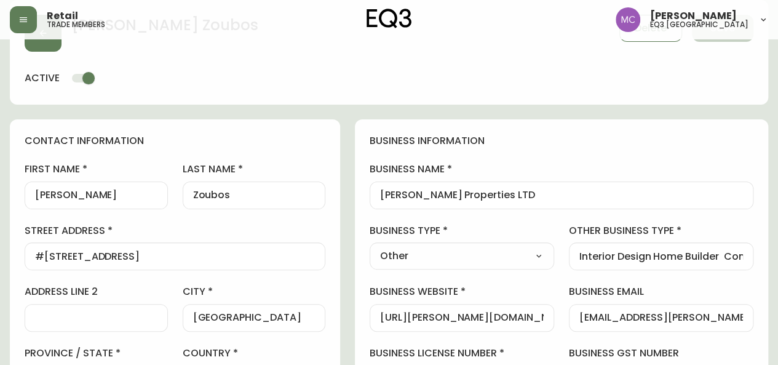
scroll to position [47, 0]
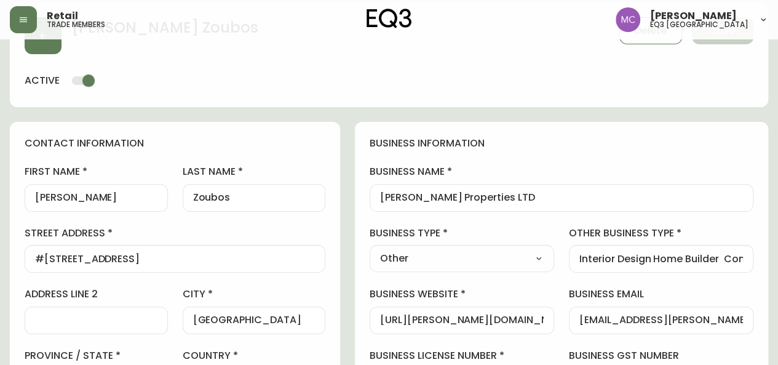
click at [723, 36] on div "Retail trade members [PERSON_NAME] eq3 [GEOGRAPHIC_DATA]" at bounding box center [389, 19] width 758 height 39
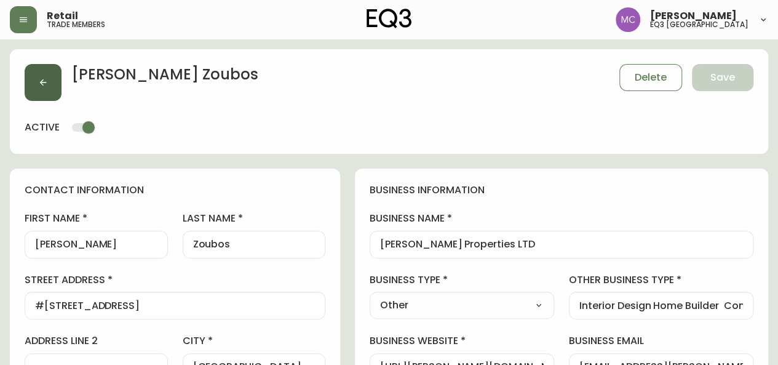
click at [41, 79] on icon "button" at bounding box center [43, 82] width 10 height 10
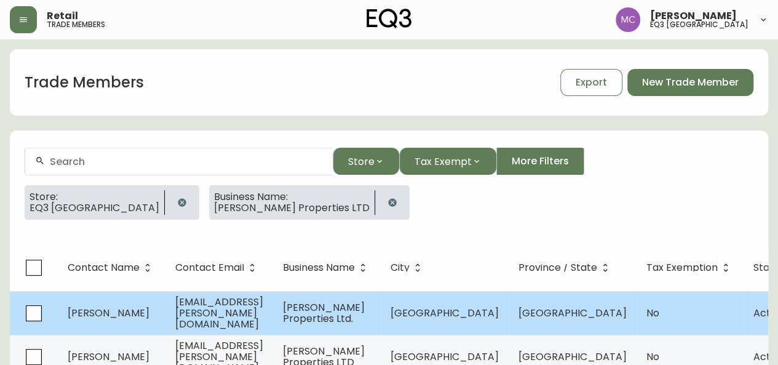
click at [103, 313] on td "[PERSON_NAME]" at bounding box center [112, 313] width 108 height 44
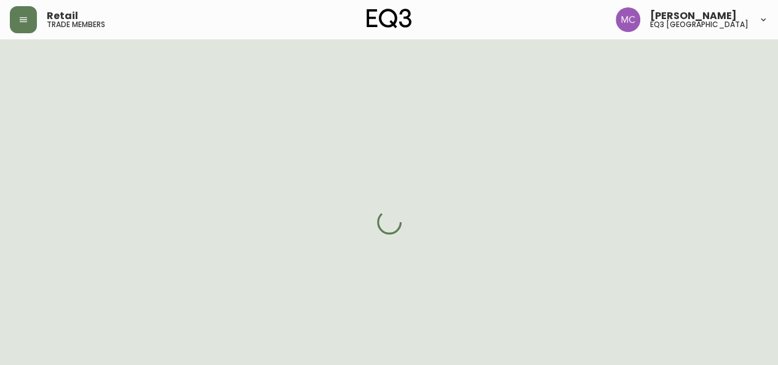
select select "BC"
select select "CA"
select select "CA_EN"
select select "Social Media"
select select "Home Builder"
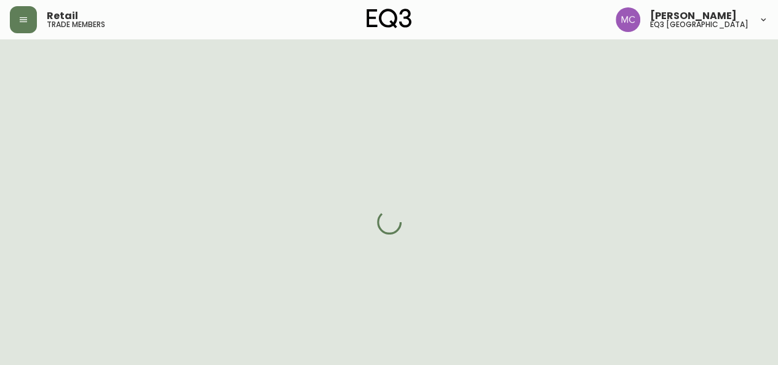
select select "cjw10z96p001r6gs00juufhhe"
select select "false"
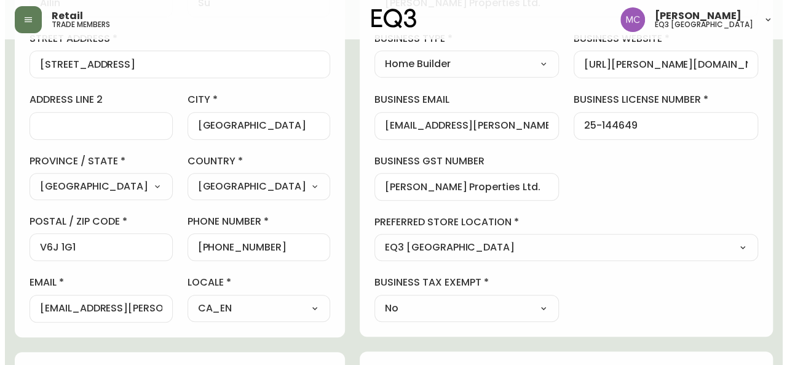
scroll to position [258, 0]
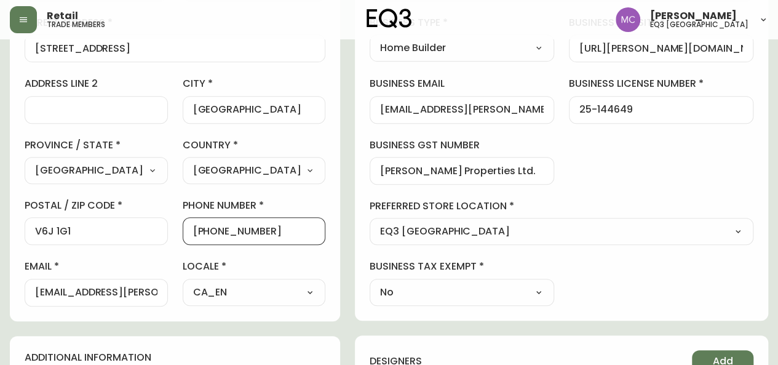
drag, startPoint x: 283, startPoint y: 233, endPoint x: 218, endPoint y: 226, distance: 65.5
click at [218, 226] on input "[PHONE_NUMBER]" at bounding box center [254, 231] width 122 height 12
click at [14, 15] on button "button" at bounding box center [23, 19] width 27 height 27
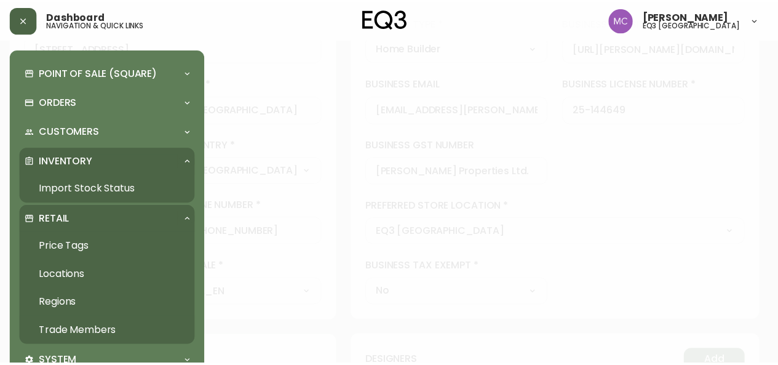
scroll to position [260, 0]
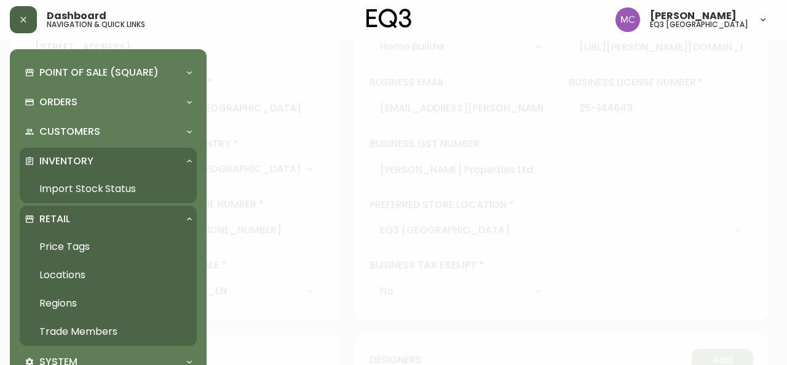
click at [20, 21] on icon "button" at bounding box center [23, 20] width 10 height 10
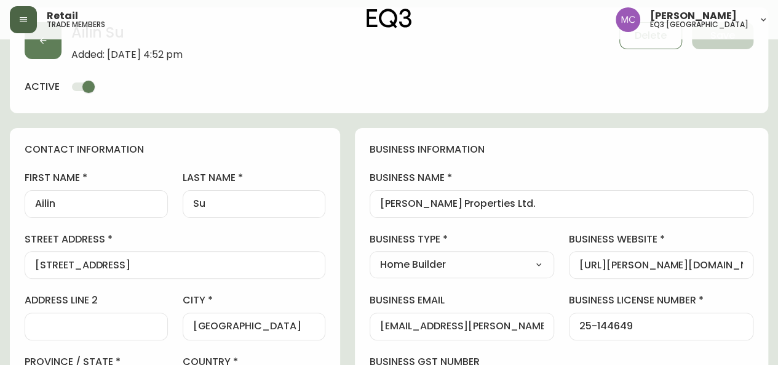
scroll to position [0, 0]
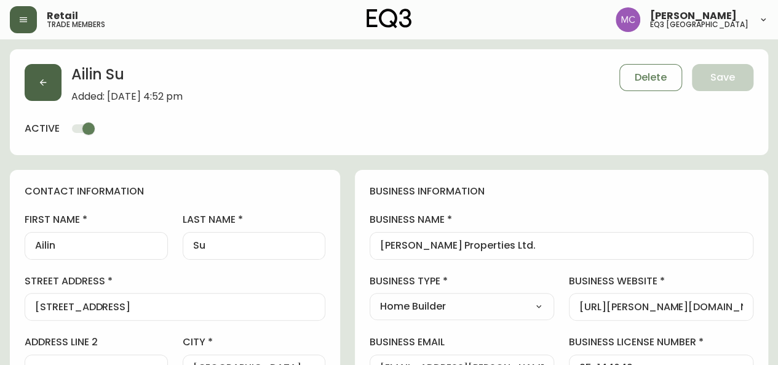
click at [41, 77] on icon "button" at bounding box center [43, 82] width 10 height 10
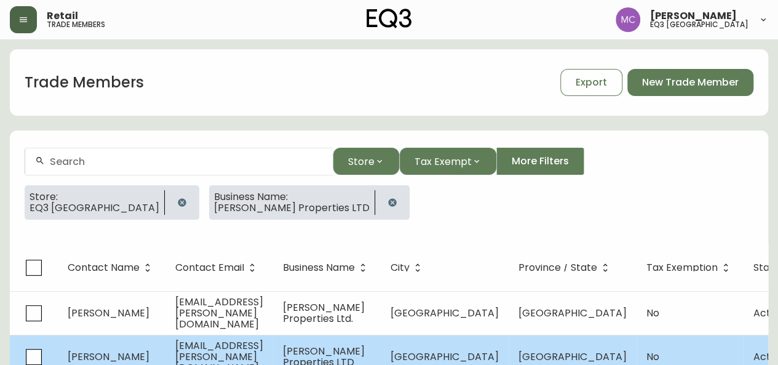
click at [92, 343] on td "[PERSON_NAME]" at bounding box center [112, 357] width 108 height 44
select select "BC"
select select "CA"
select select "CA_EN"
select select "Other"
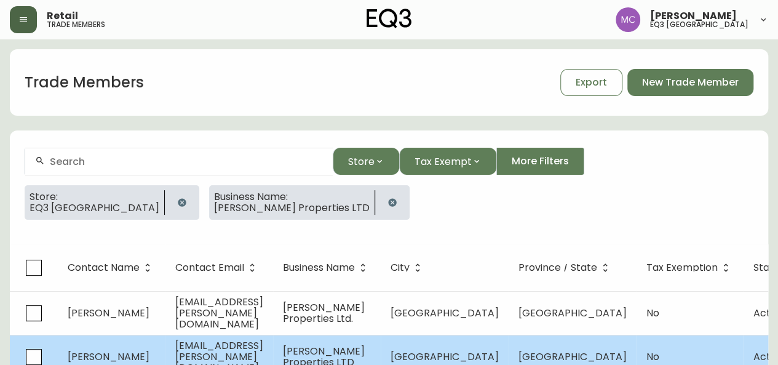
select select "Other"
select select "cjw10z96p001r6gs00juufhhe"
select select "false"
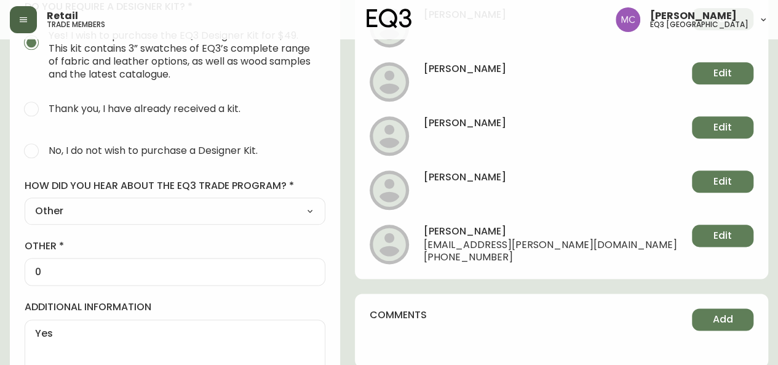
scroll to position [679, 0]
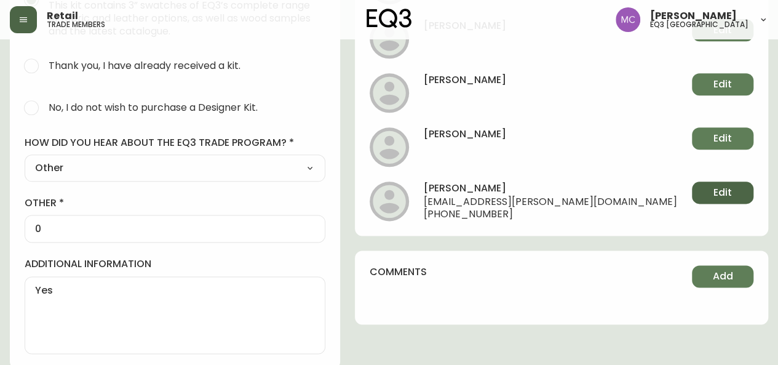
click at [710, 189] on button "Edit" at bounding box center [722, 192] width 61 height 22
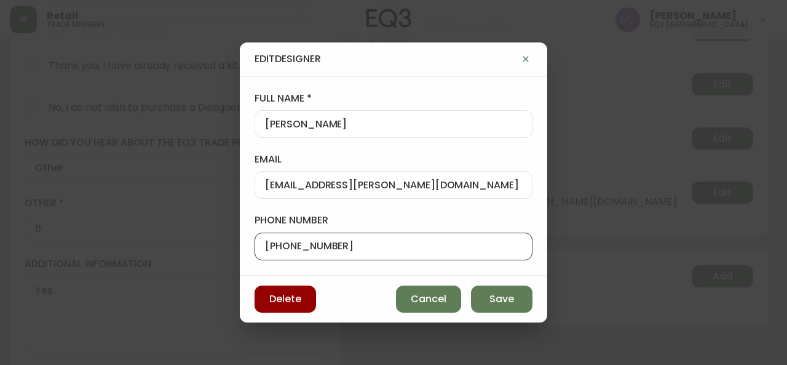
drag, startPoint x: 354, startPoint y: 246, endPoint x: 193, endPoint y: 241, distance: 161.2
click at [193, 241] on div "Edit Designer full name [PERSON_NAME] email [EMAIL_ADDRESS][PERSON_NAME][DOMAIN…" at bounding box center [393, 182] width 787 height 365
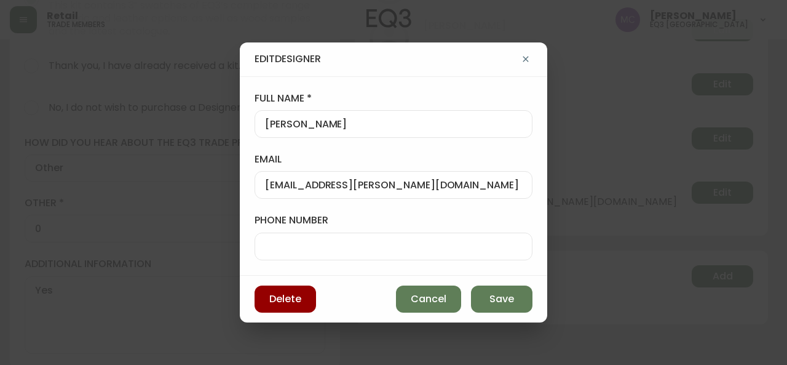
click at [193, 241] on div "Edit Designer full name [PERSON_NAME] email [EMAIL_ADDRESS][PERSON_NAME][DOMAIN…" at bounding box center [393, 182] width 787 height 365
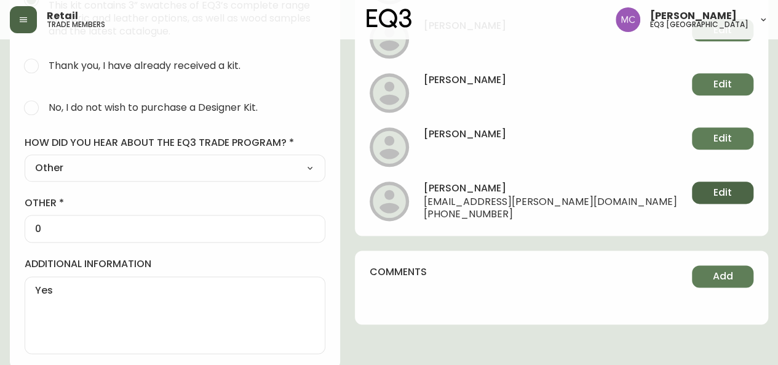
click at [700, 196] on button "Edit" at bounding box center [722, 192] width 61 height 22
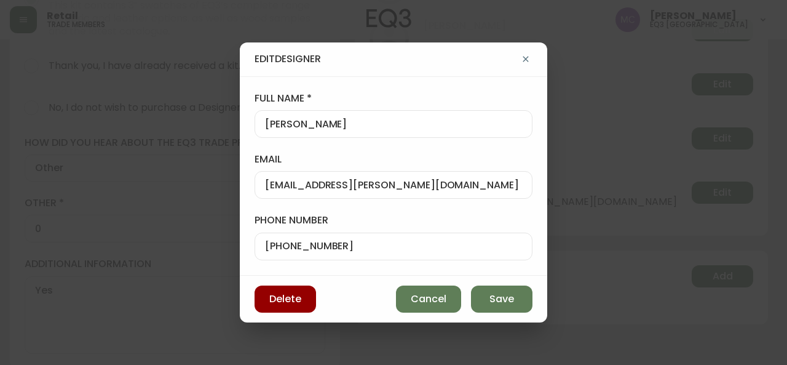
click at [346, 246] on input "[PHONE_NUMBER]" at bounding box center [393, 246] width 257 height 12
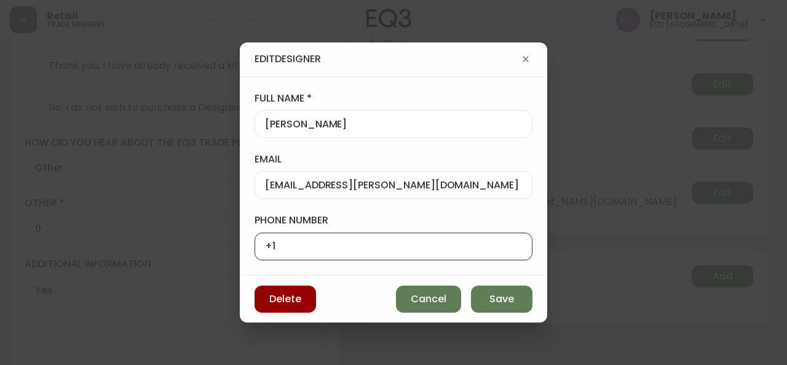
type input "+"
paste input "17788914032"
type input "17788914032"
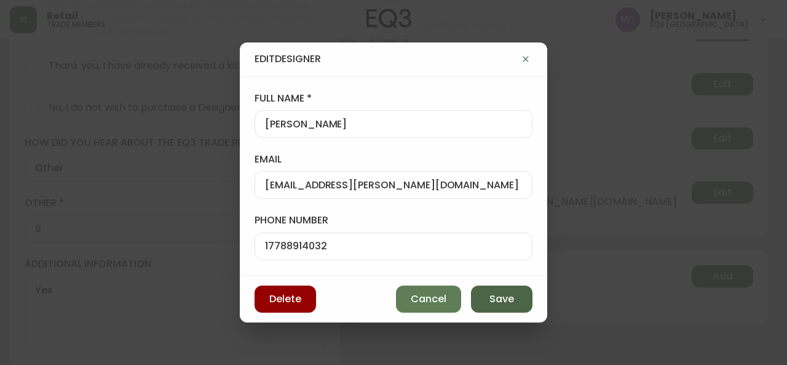
click at [502, 298] on span "Save" at bounding box center [502, 299] width 25 height 14
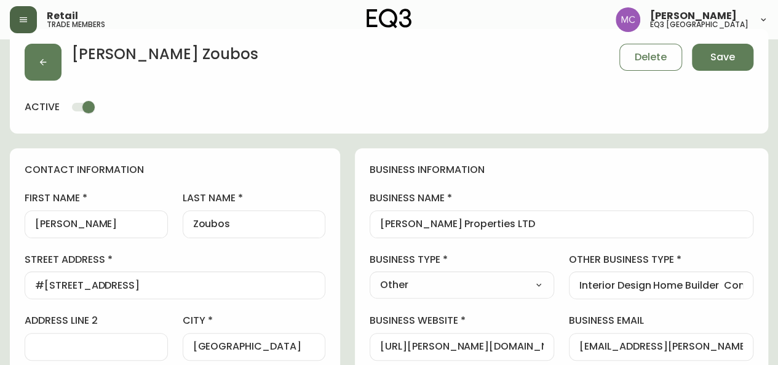
scroll to position [12, 0]
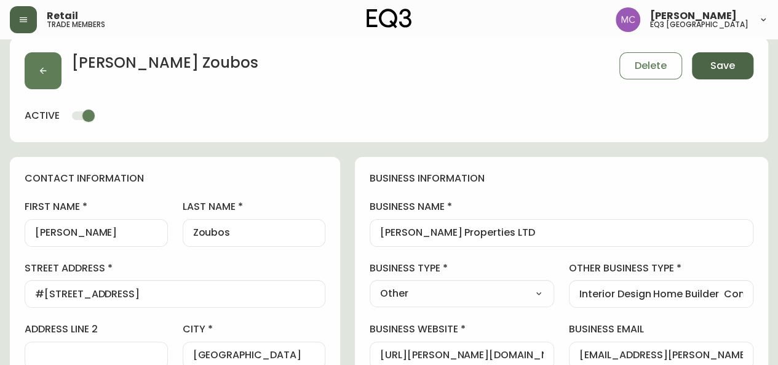
click at [731, 57] on button "Save" at bounding box center [722, 65] width 61 height 27
select select
type input "Other"
select select "Other"
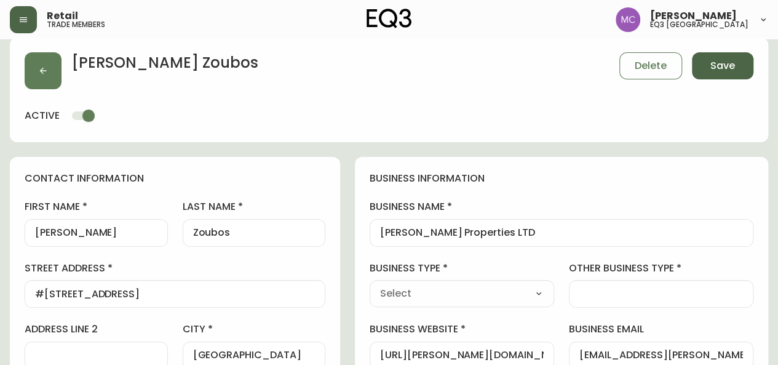
type input "Other"
select select "Other"
type input "Interior Design Home Builder Contractor"
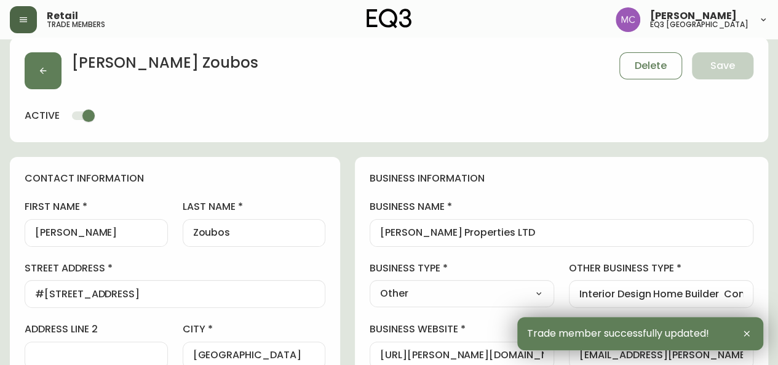
click at [22, 14] on button "button" at bounding box center [23, 19] width 27 height 27
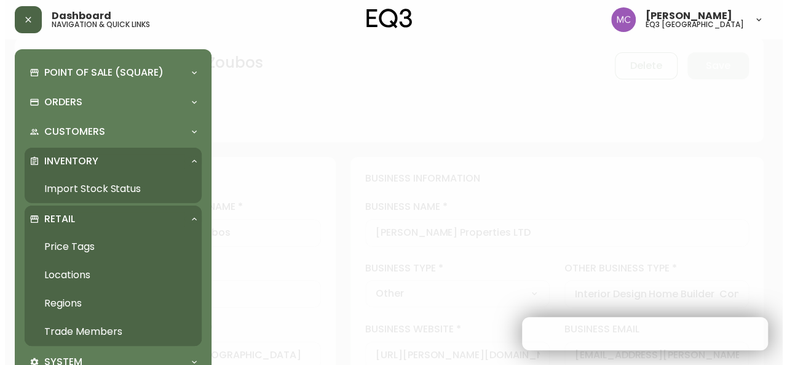
scroll to position [12, 0]
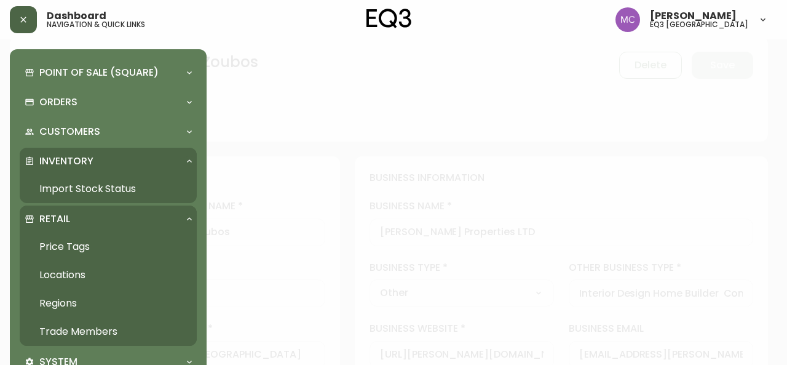
click at [60, 196] on link "Import Stock Status" at bounding box center [108, 189] width 177 height 28
